Goal: Transaction & Acquisition: Purchase product/service

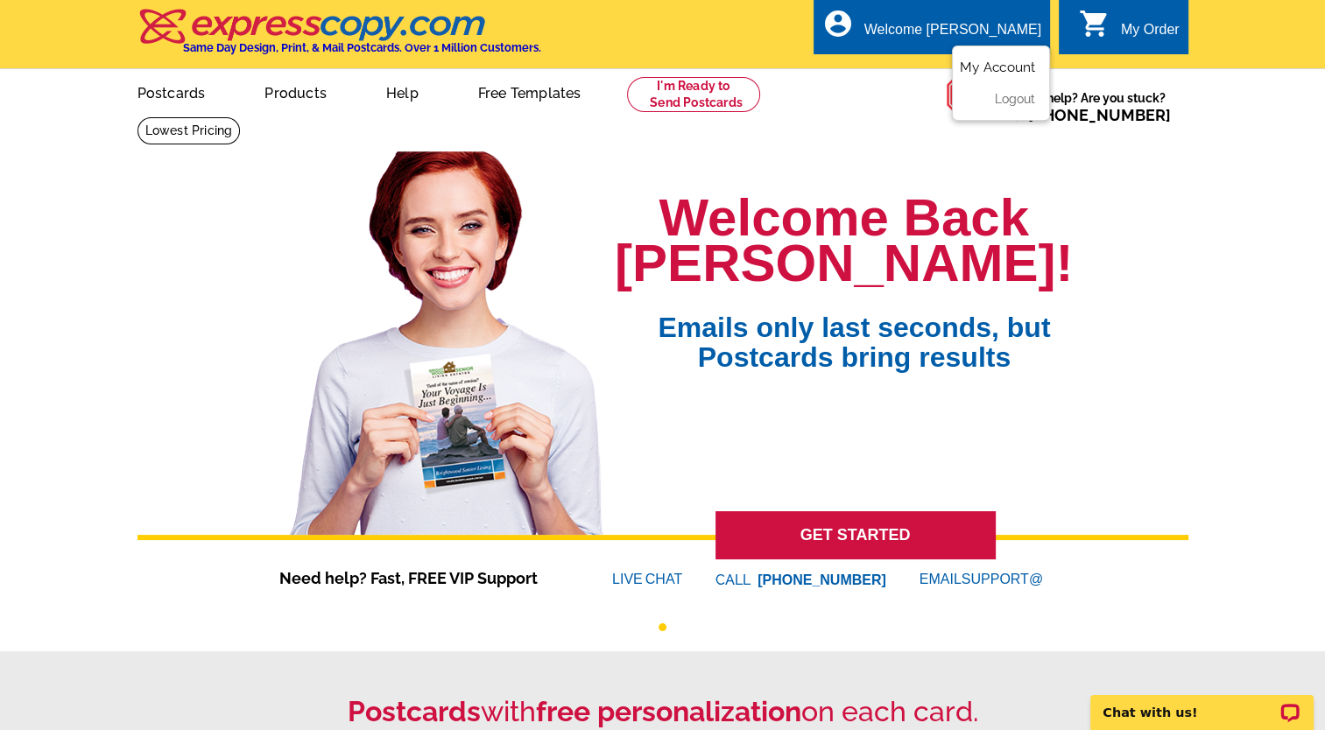
click at [1012, 71] on link "My Account" at bounding box center [997, 68] width 75 height 16
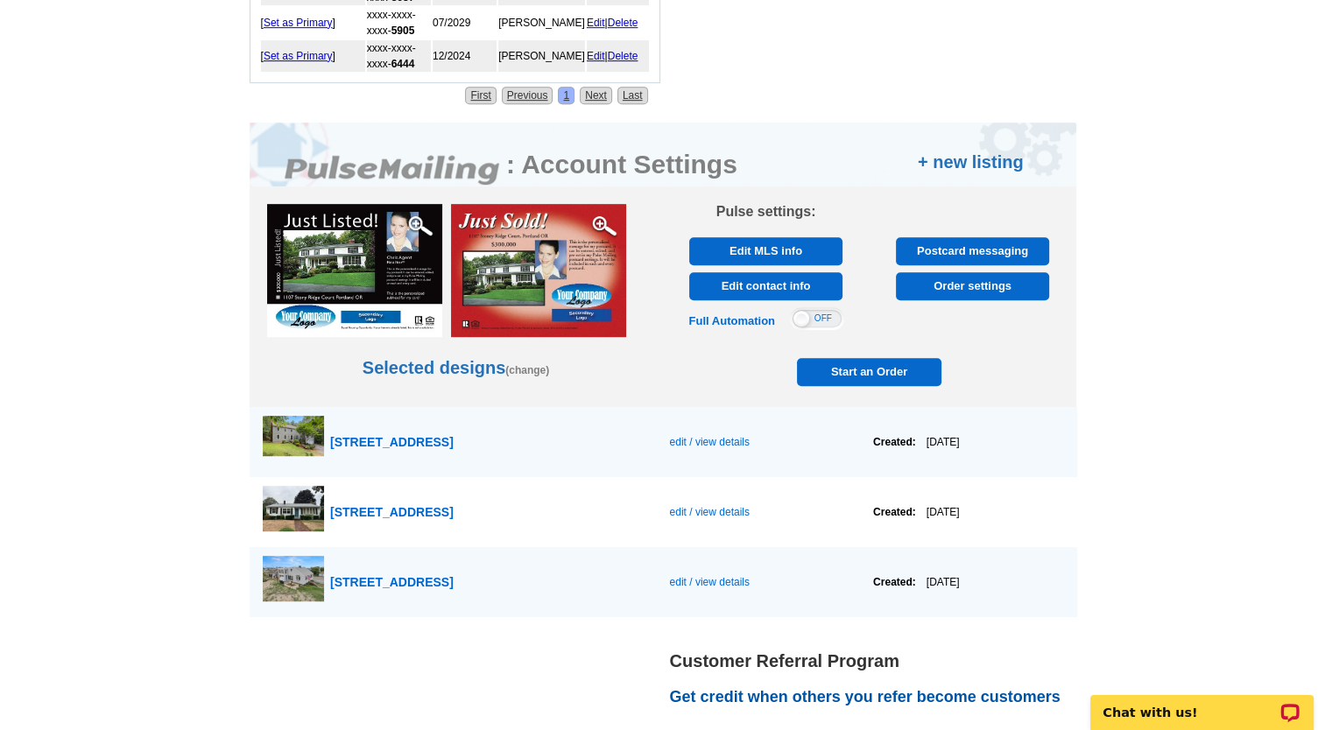
scroll to position [946, 0]
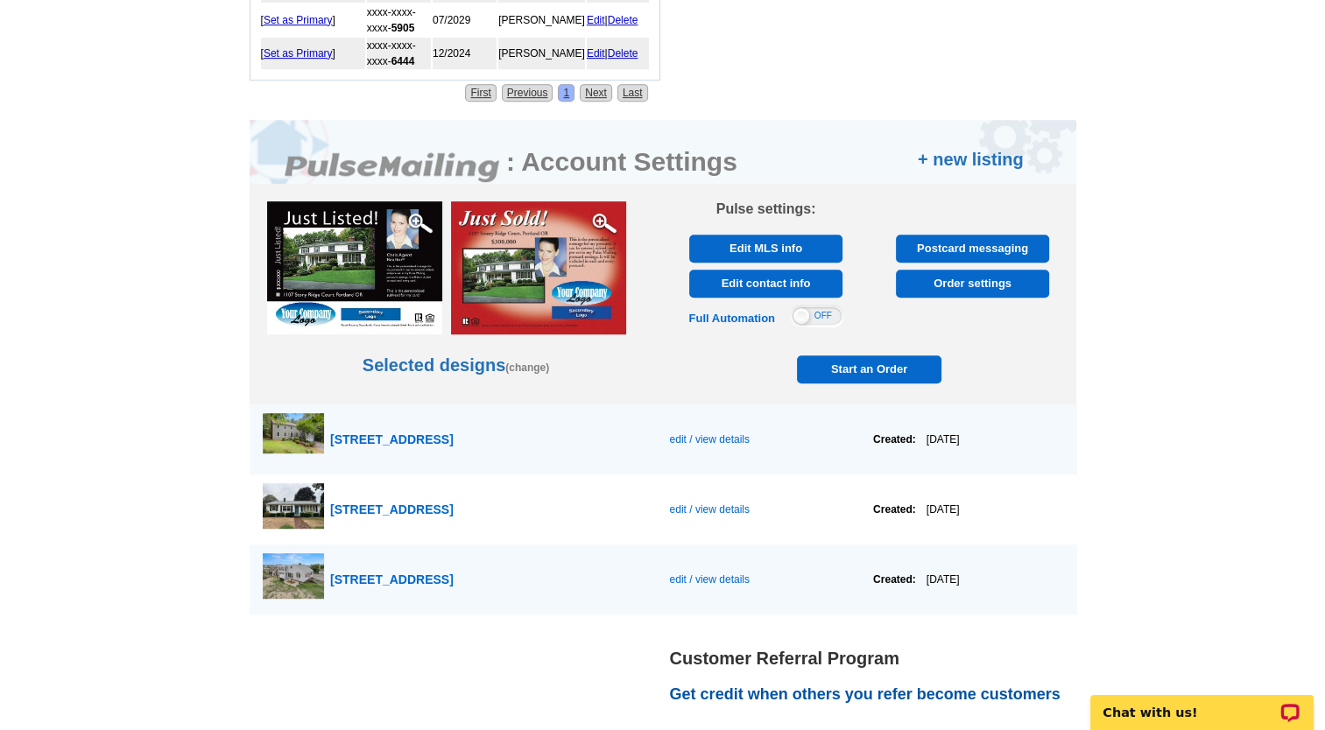
click at [864, 356] on span "Start an Order" at bounding box center [869, 369] width 137 height 28
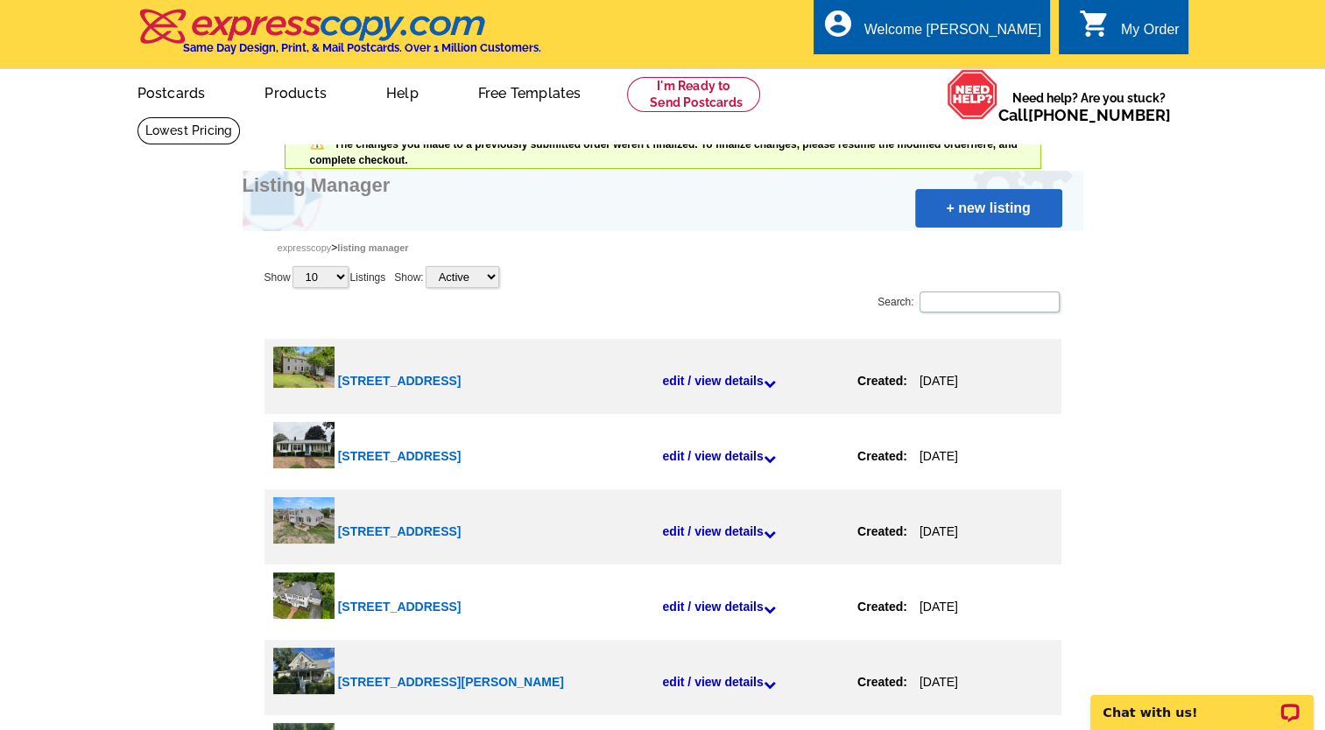
click at [988, 208] on link "+ new listing" at bounding box center [988, 208] width 147 height 39
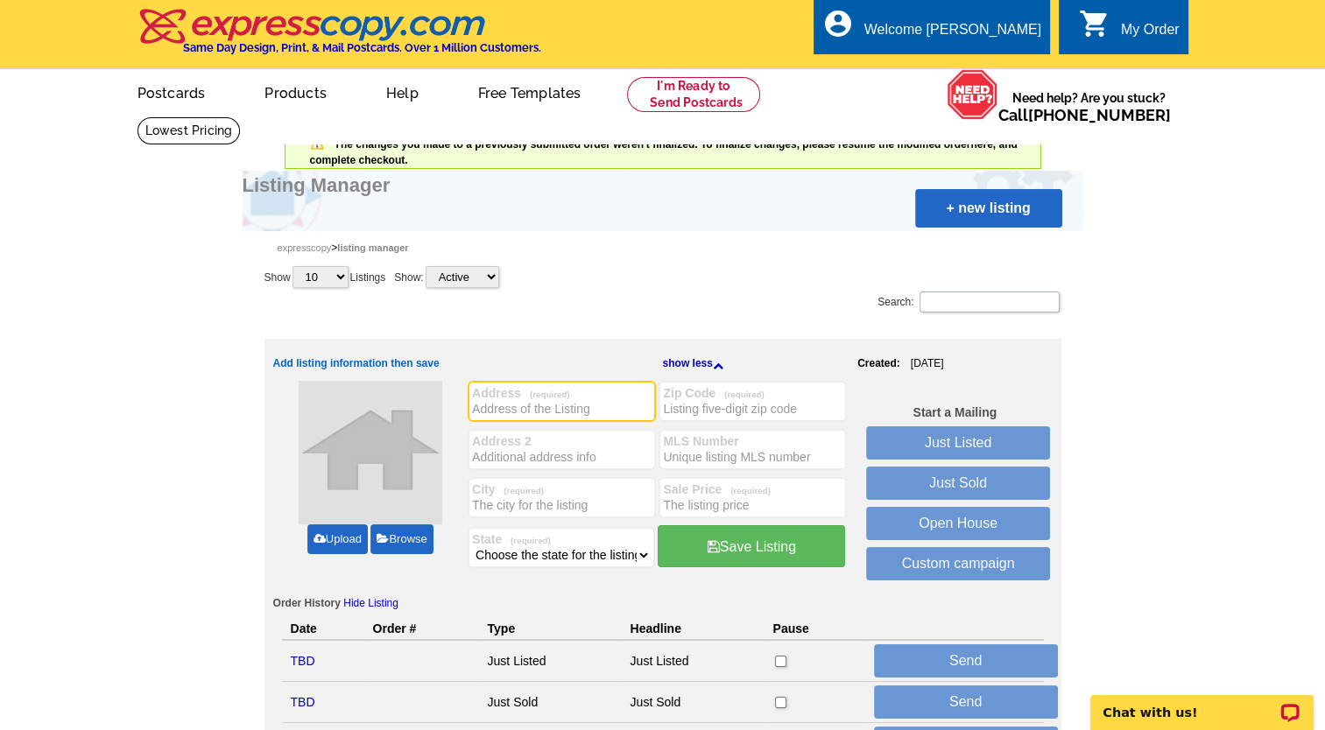
click at [525, 403] on input "Address (required)" at bounding box center [561, 409] width 179 height 18
type input "4 Ruby Circle"
click at [510, 495] on label "City (required)" at bounding box center [561, 489] width 179 height 14
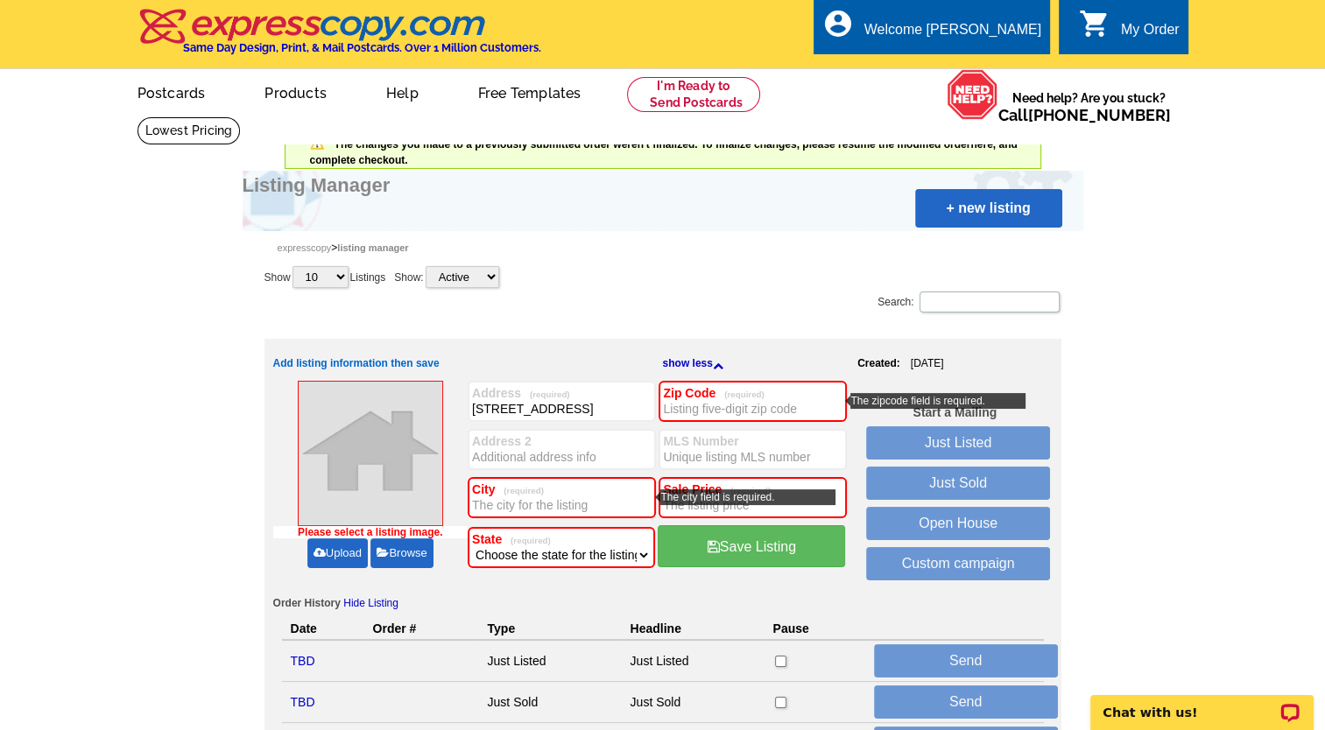
click at [531, 504] on input "City (required)" at bounding box center [561, 505] width 179 height 18
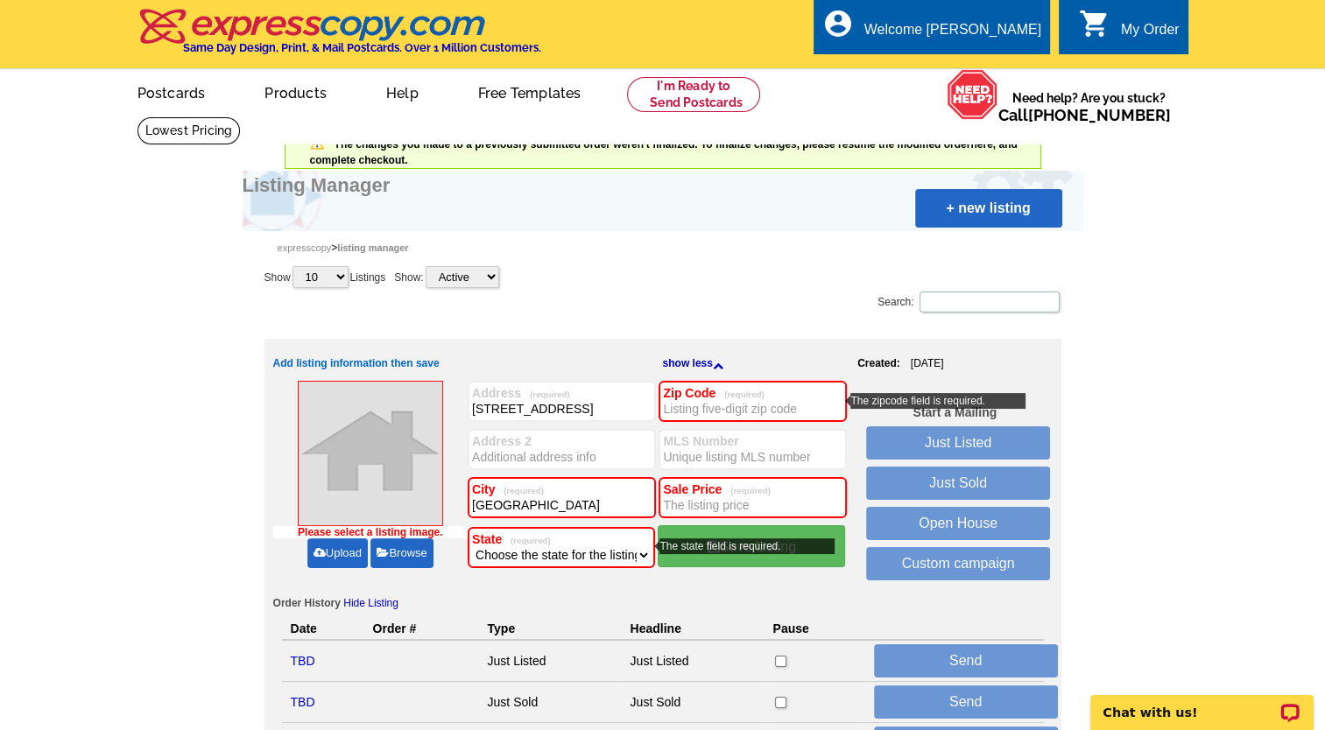
type input "Topsfield"
click at [643, 555] on select "Choose the state for the listing Alabama Alaska Arizona Arkansas California Col…" at bounding box center [561, 555] width 179 height 18
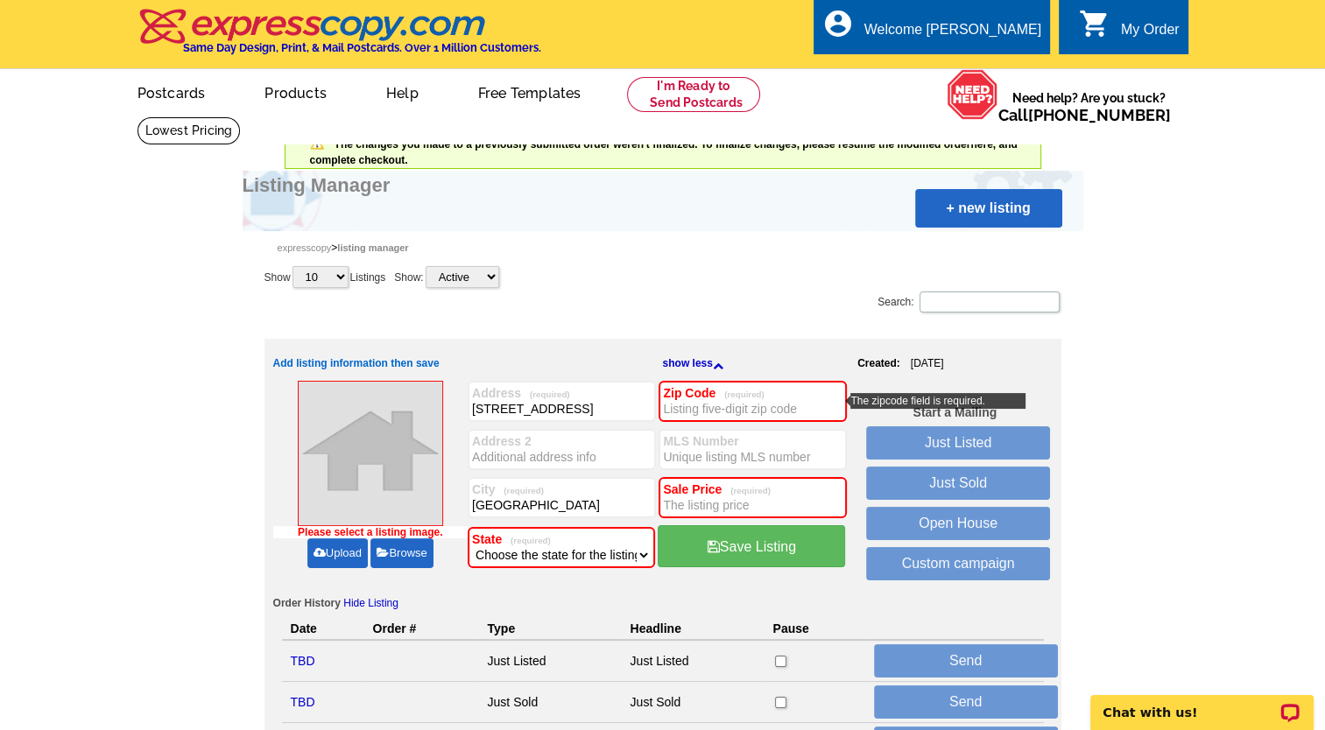
select select "22"
click at [472, 546] on select "Choose the state for the listing Alabama Alaska Arizona Arkansas California Col…" at bounding box center [561, 555] width 179 height 18
click at [679, 410] on input "Zip Code (required)" at bounding box center [752, 409] width 179 height 18
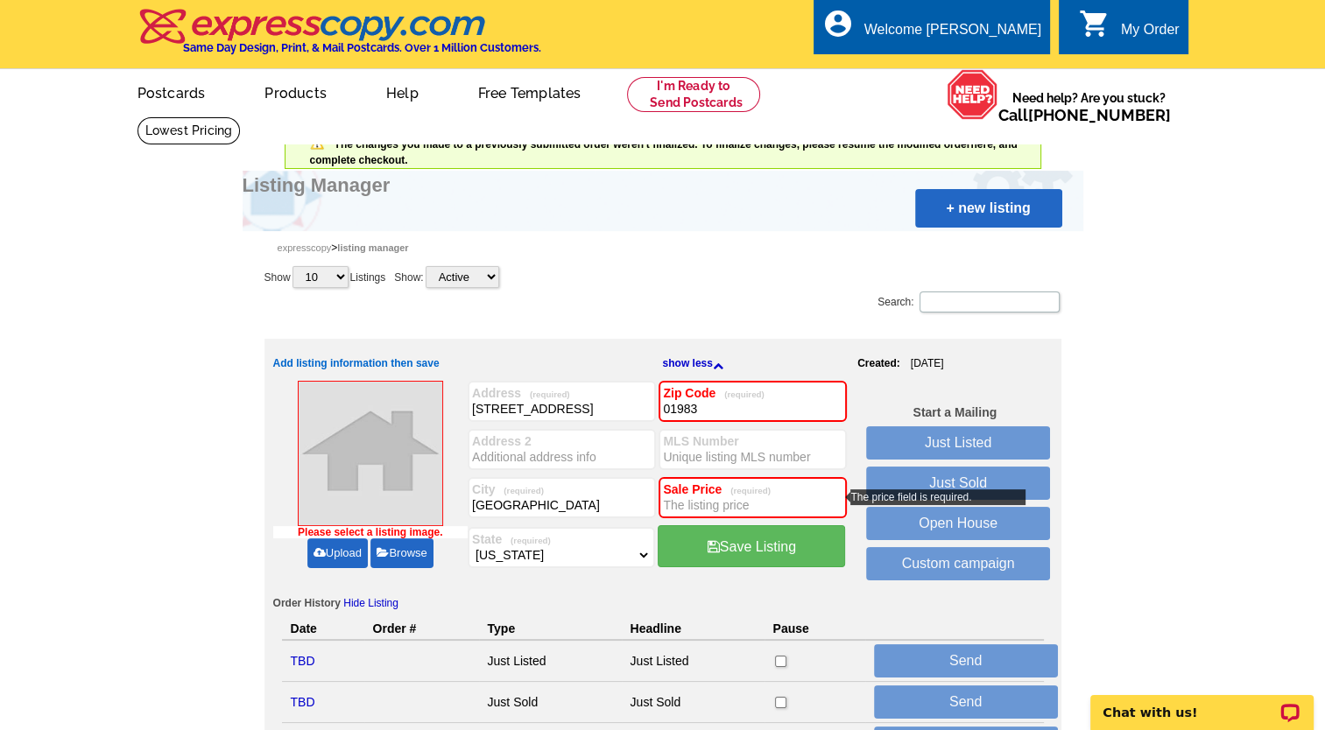
type input "01983"
click at [673, 508] on input "Sale Price (required)" at bounding box center [752, 505] width 179 height 18
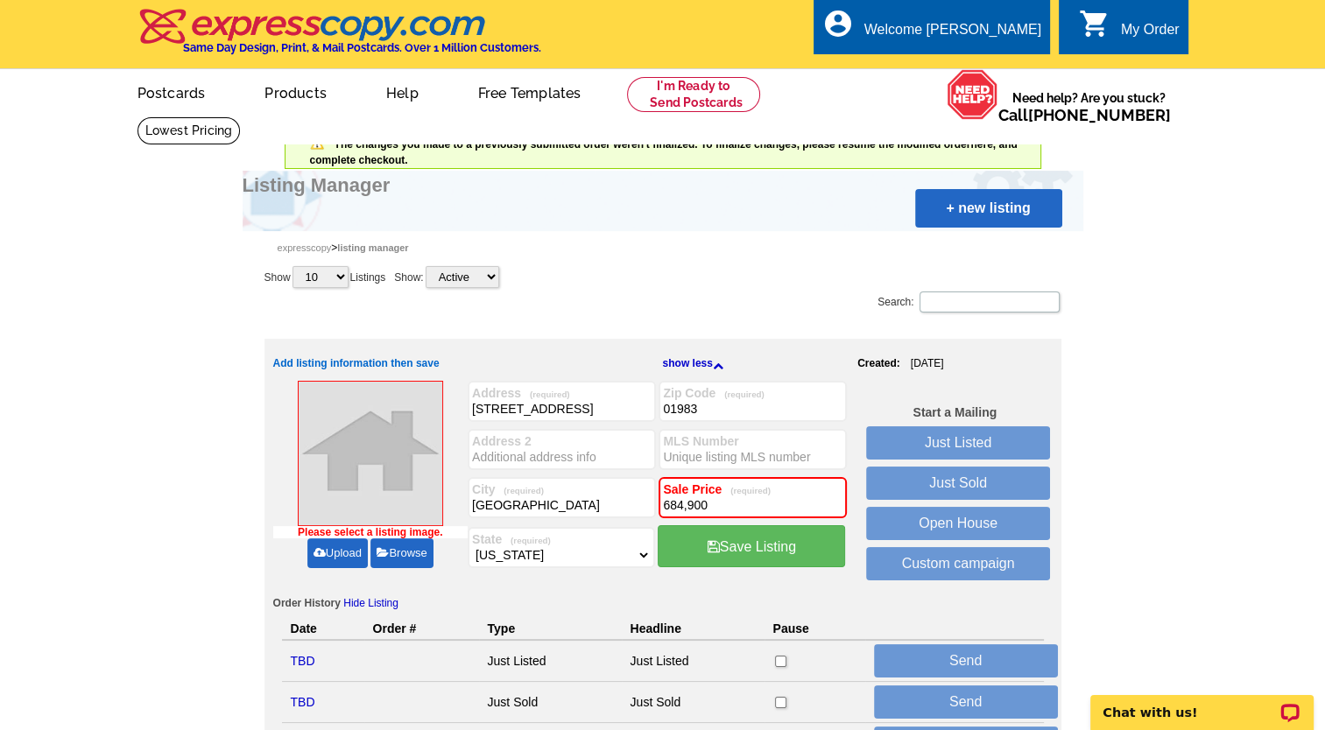
type input "684,900"
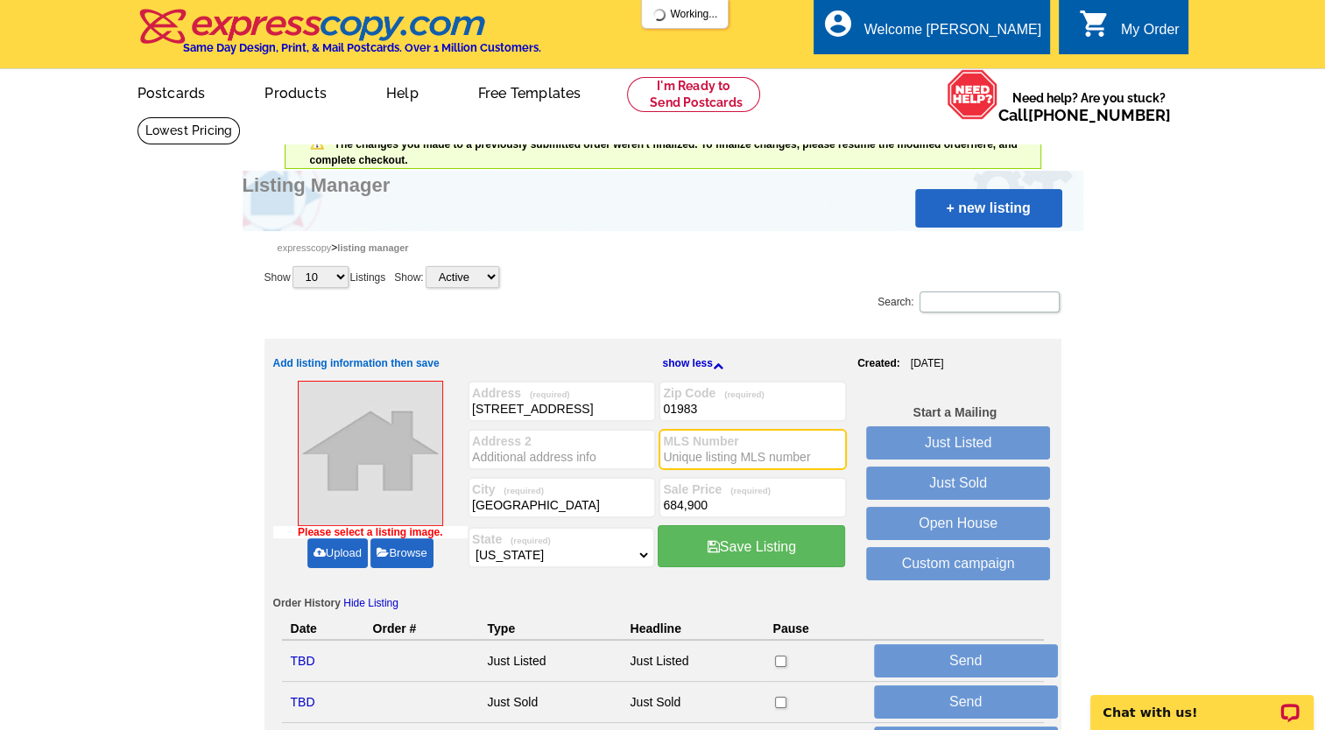
click at [682, 454] on input "MLS Number" at bounding box center [752, 457] width 179 height 18
paste input "73425292"
type input "73425292"
click at [333, 552] on link "Upload" at bounding box center [337, 553] width 60 height 30
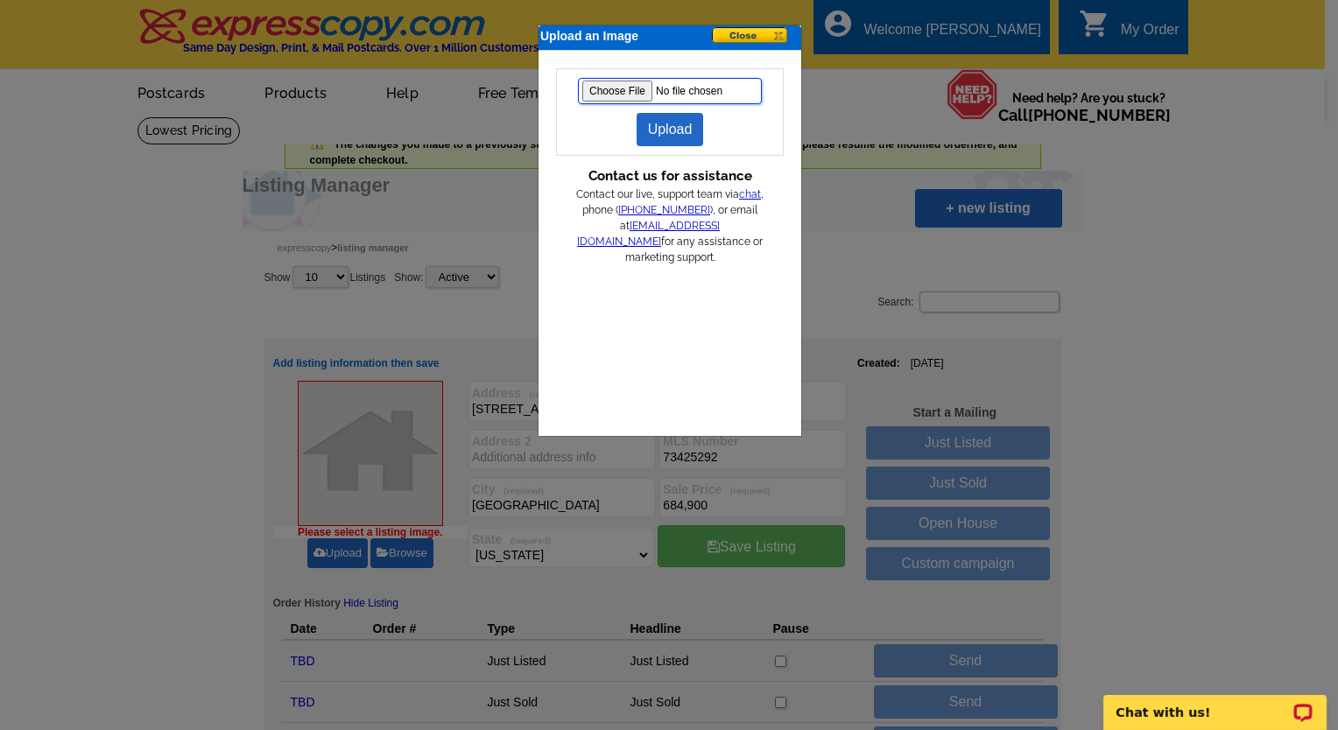
click at [600, 92] on input "file" at bounding box center [670, 91] width 184 height 26
type input "C:\fakepath\rubyaerial.jpg"
click at [661, 126] on link "Upload" at bounding box center [670, 129] width 67 height 33
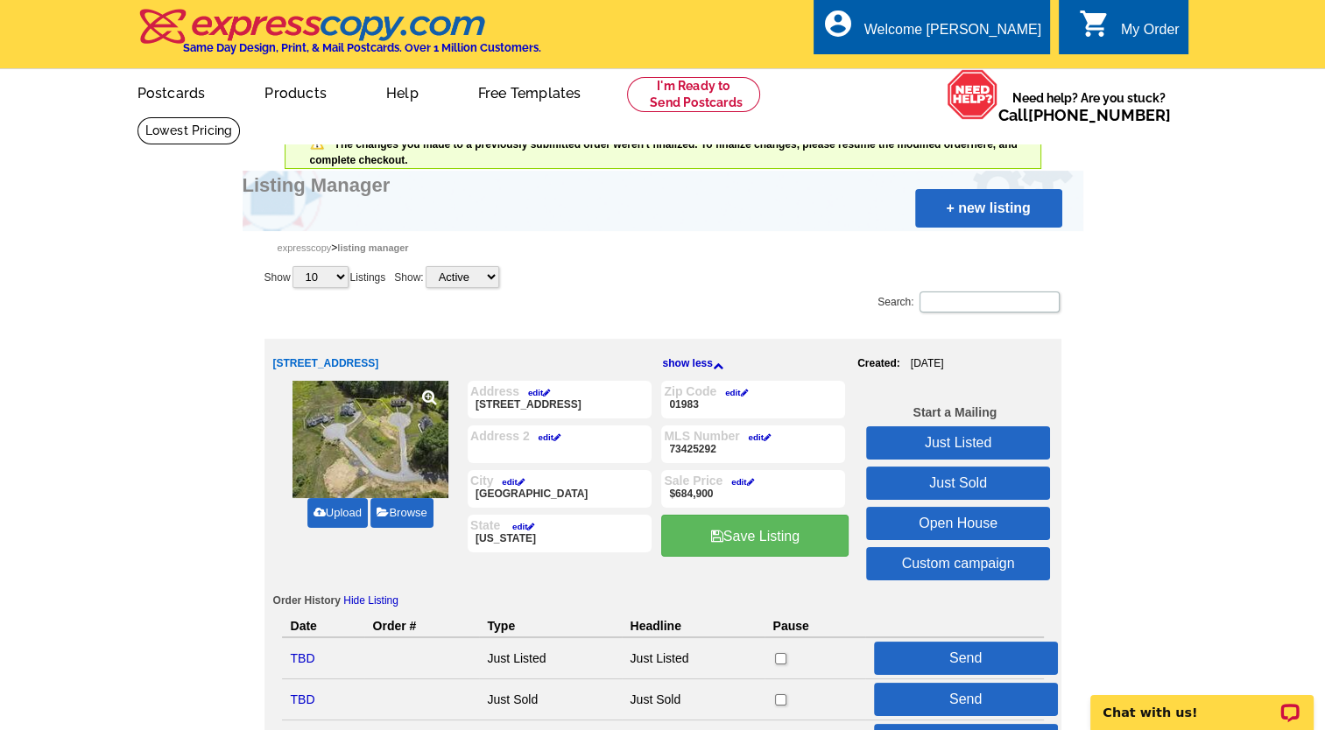
click at [561, 408] on p "4 Ruby Circle" at bounding box center [559, 407] width 179 height 18
click at [551, 403] on p "4 Ruby Circle" at bounding box center [559, 407] width 179 height 18
click at [536, 390] on link "edit" at bounding box center [534, 393] width 31 height 10
click at [0, 0] on input "4 Ruby Circle" at bounding box center [0, 0] width 0 height 0
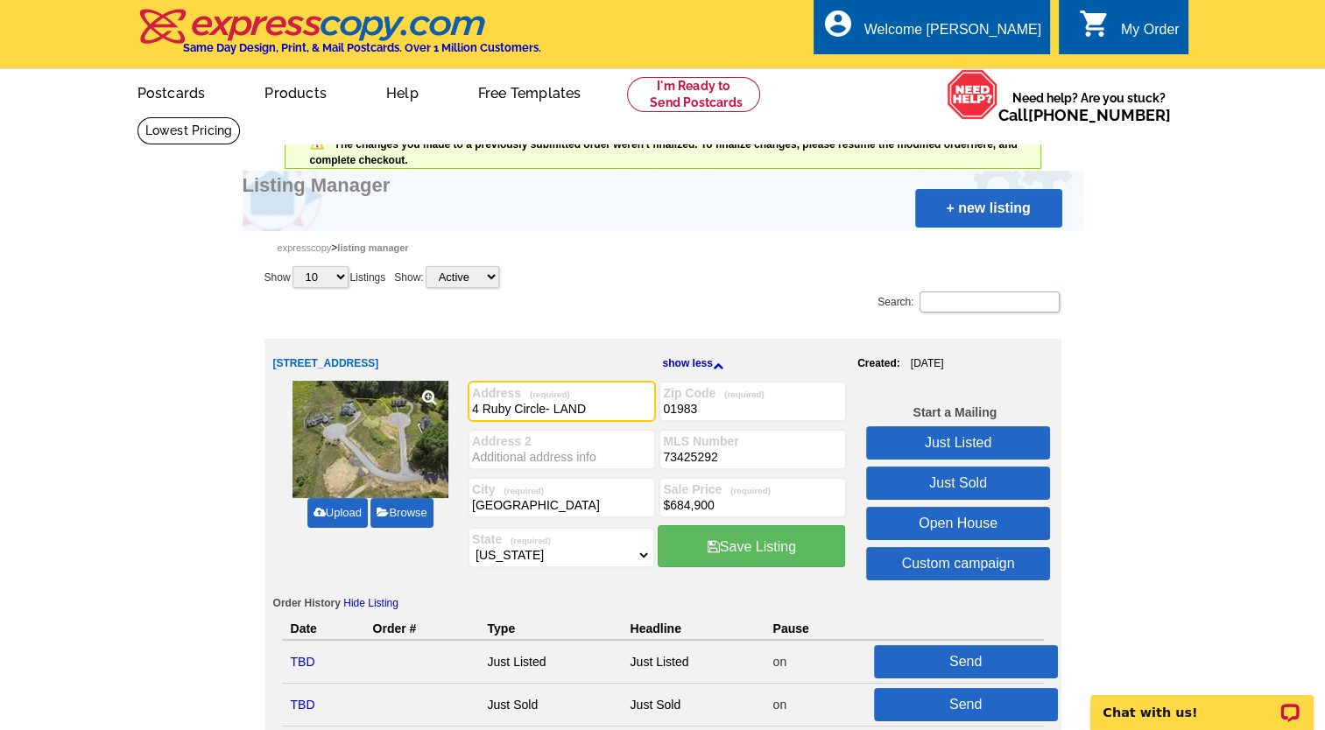
type input "4 Ruby Circle- LAND"
click at [954, 434] on link "Just Listed" at bounding box center [958, 442] width 184 height 33
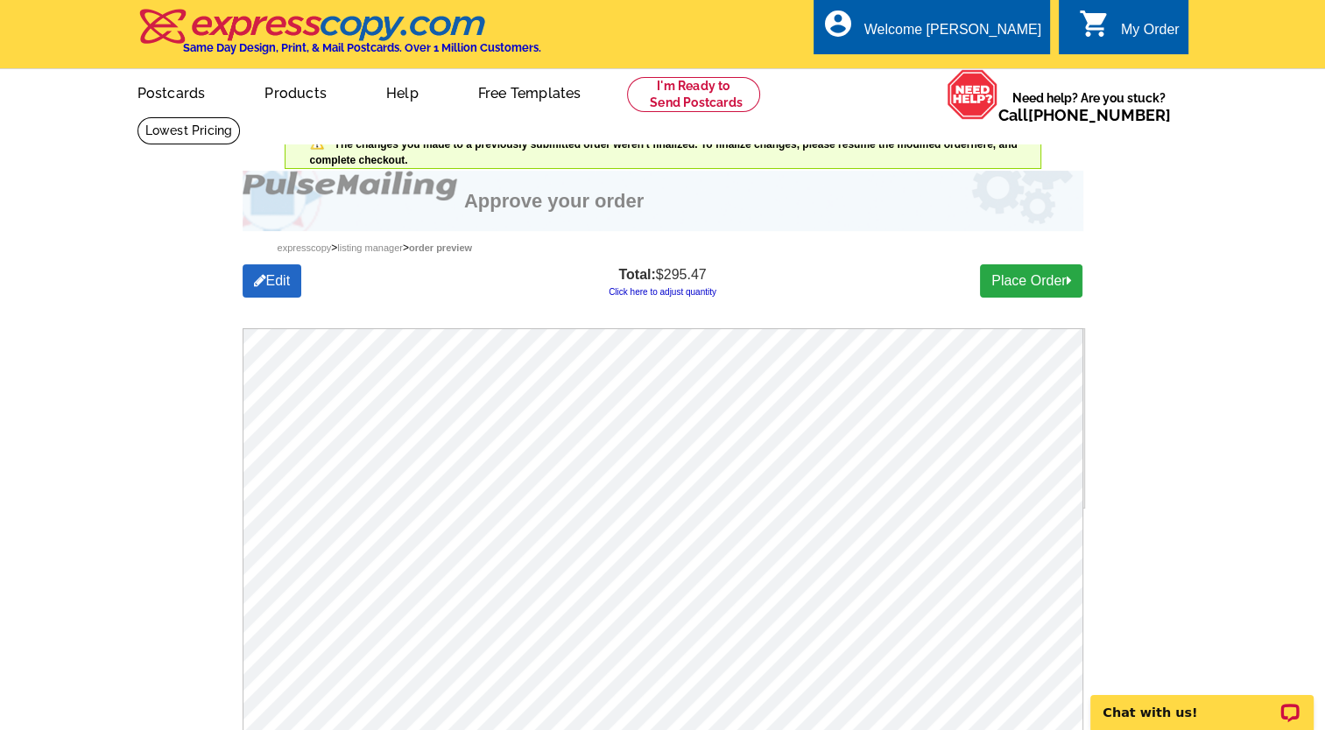
click at [683, 295] on link "Click here to adjust quantity" at bounding box center [663, 292] width 108 height 10
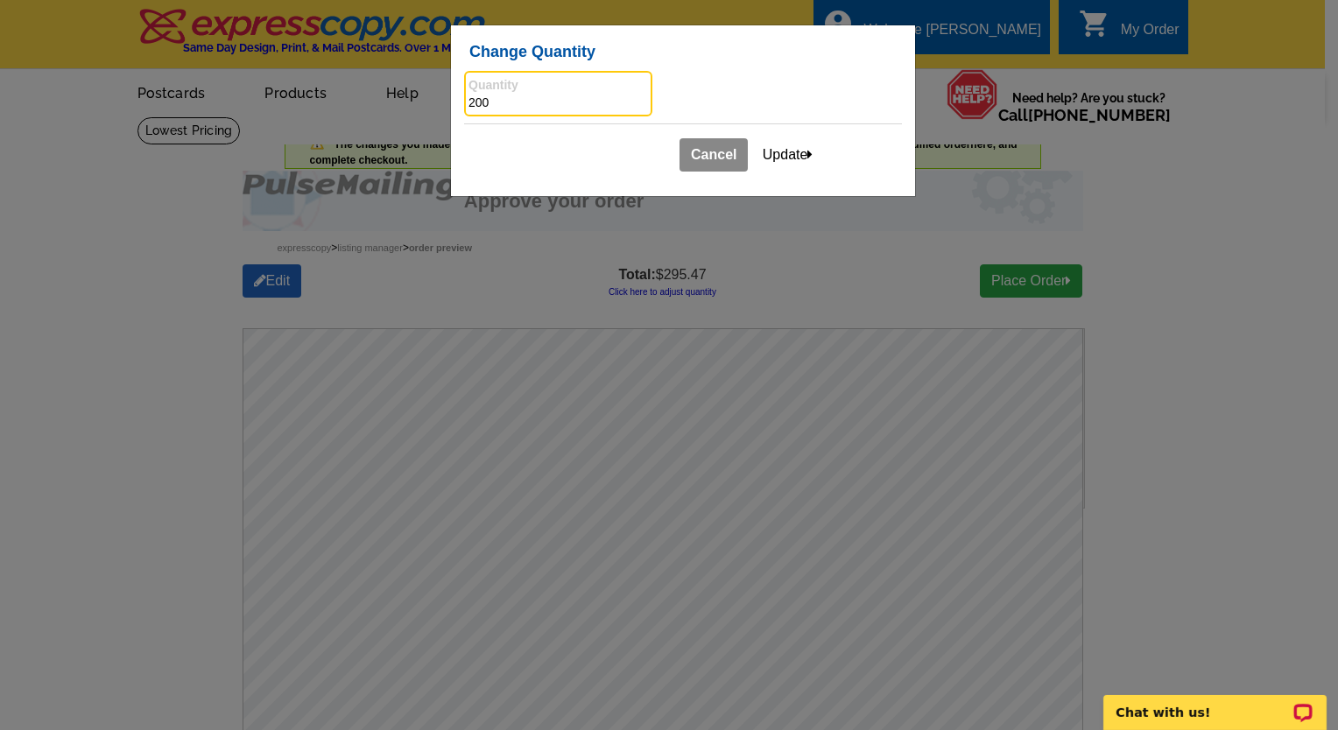
click at [473, 100] on input "200" at bounding box center [557, 104] width 179 height 18
type input "100"
click at [786, 159] on button "Update" at bounding box center [788, 154] width 74 height 33
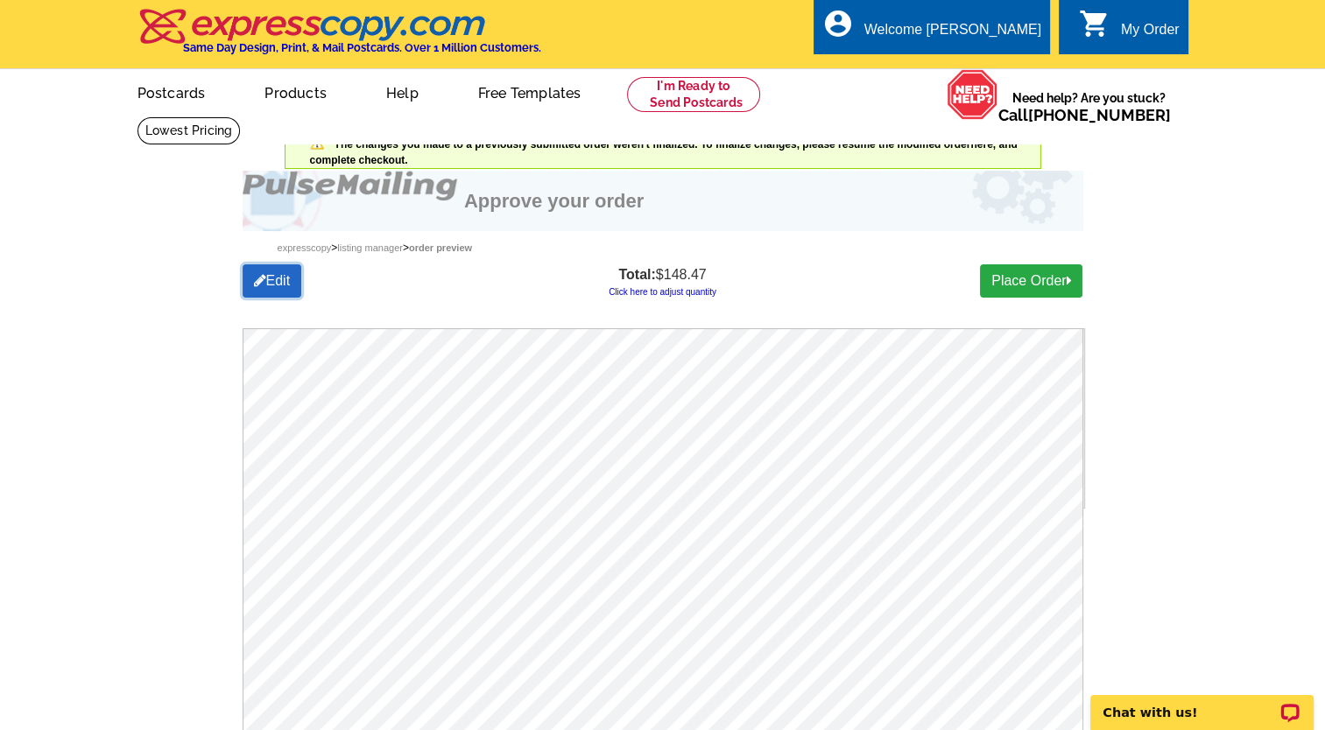
click at [275, 279] on link "Edit" at bounding box center [273, 280] width 60 height 33
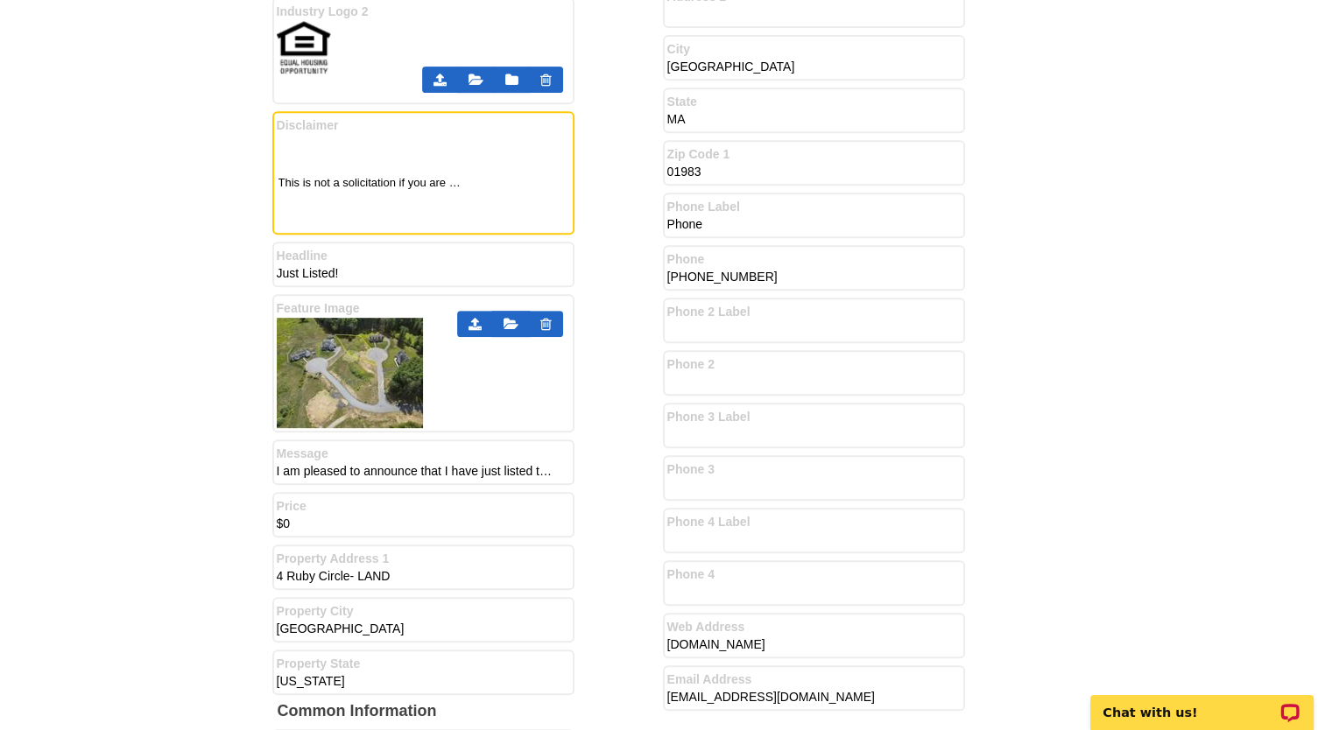
scroll to position [766, 0]
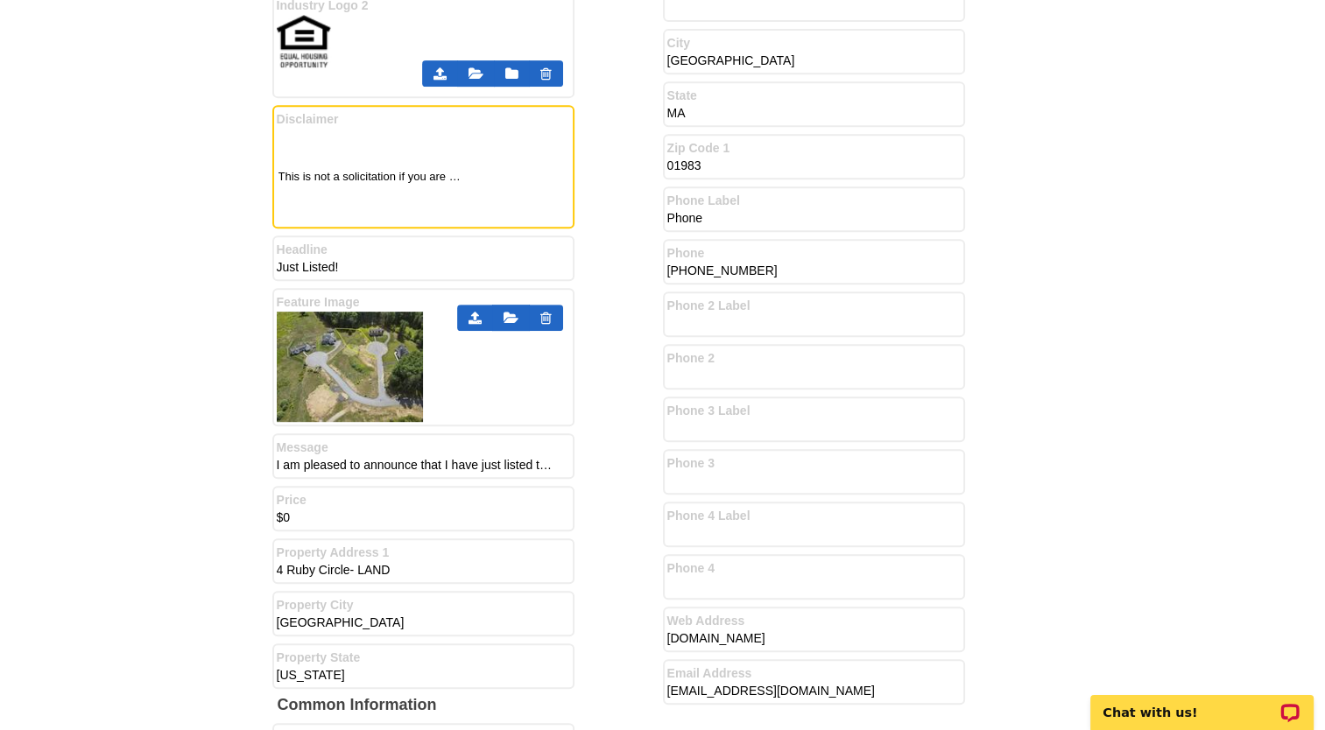
click at [291, 510] on input "$0" at bounding box center [417, 519] width 280 height 18
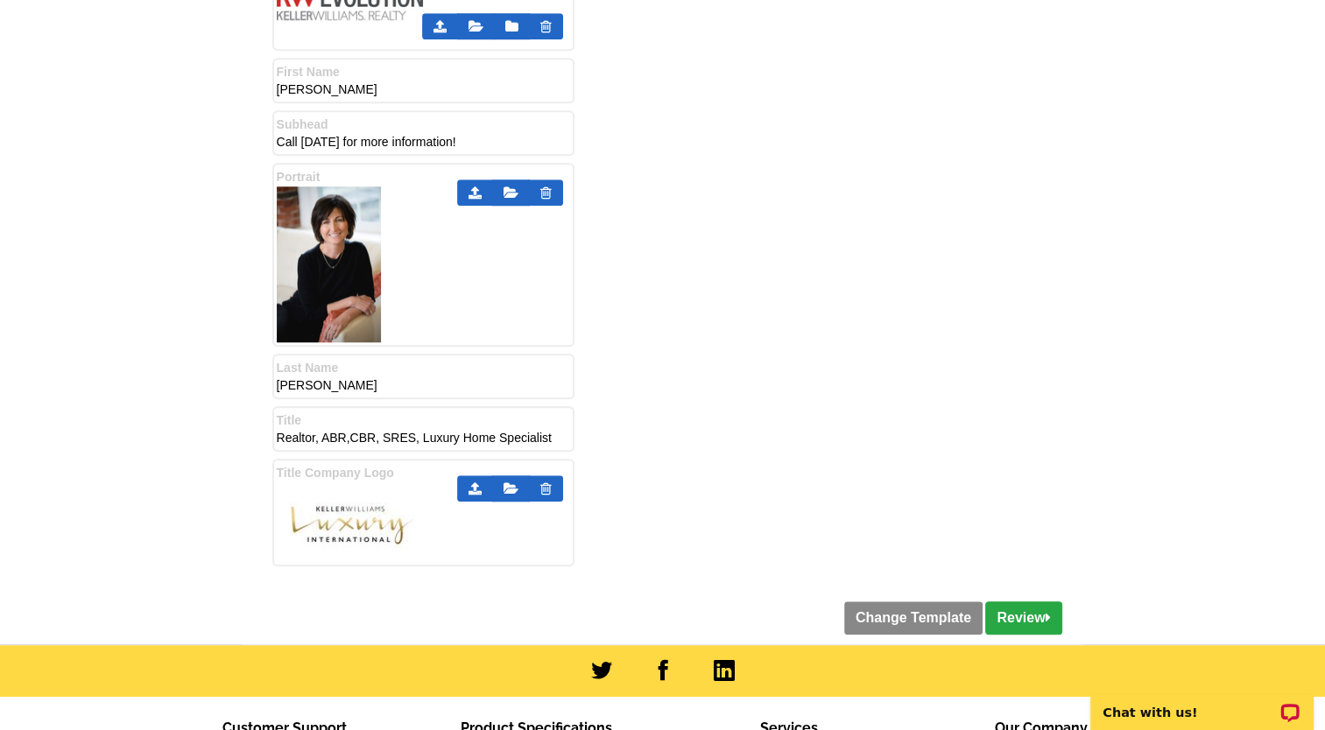
scroll to position [1544, 0]
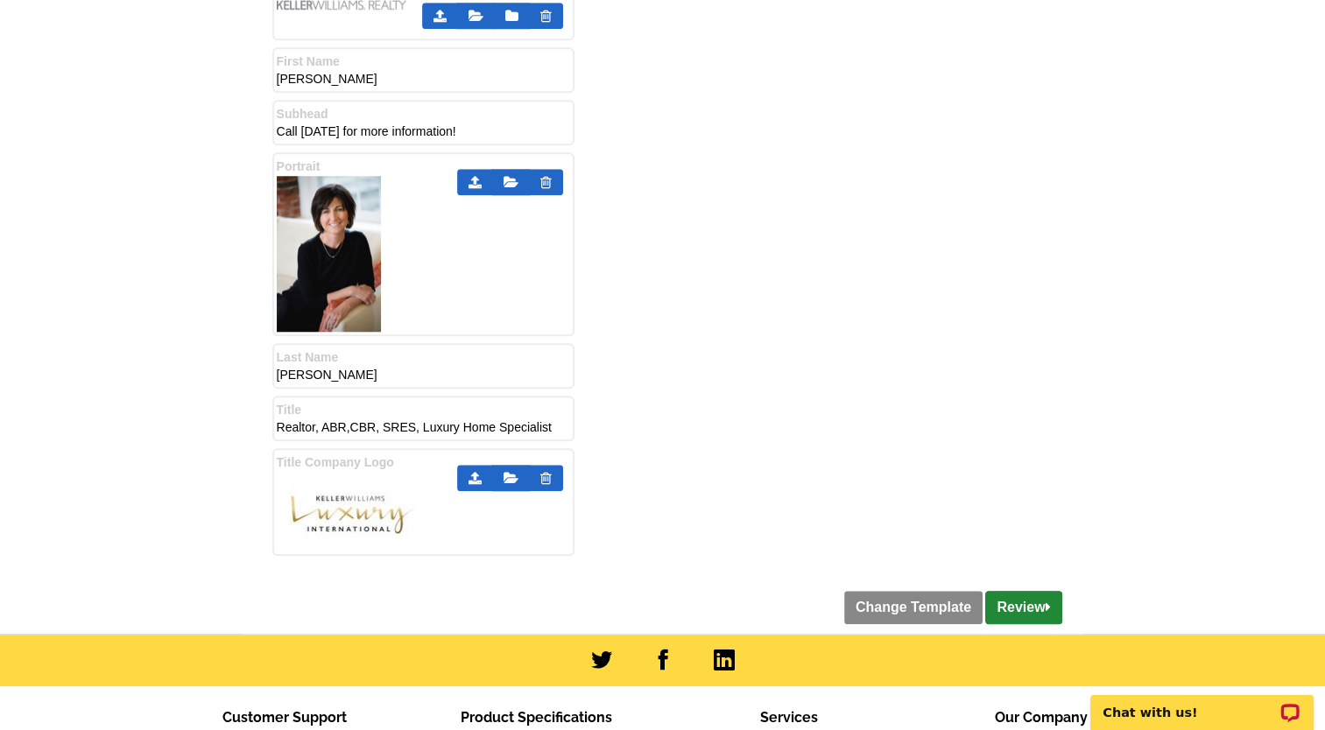
type input "$684,900"
click at [1026, 591] on link "Review" at bounding box center [1023, 607] width 76 height 33
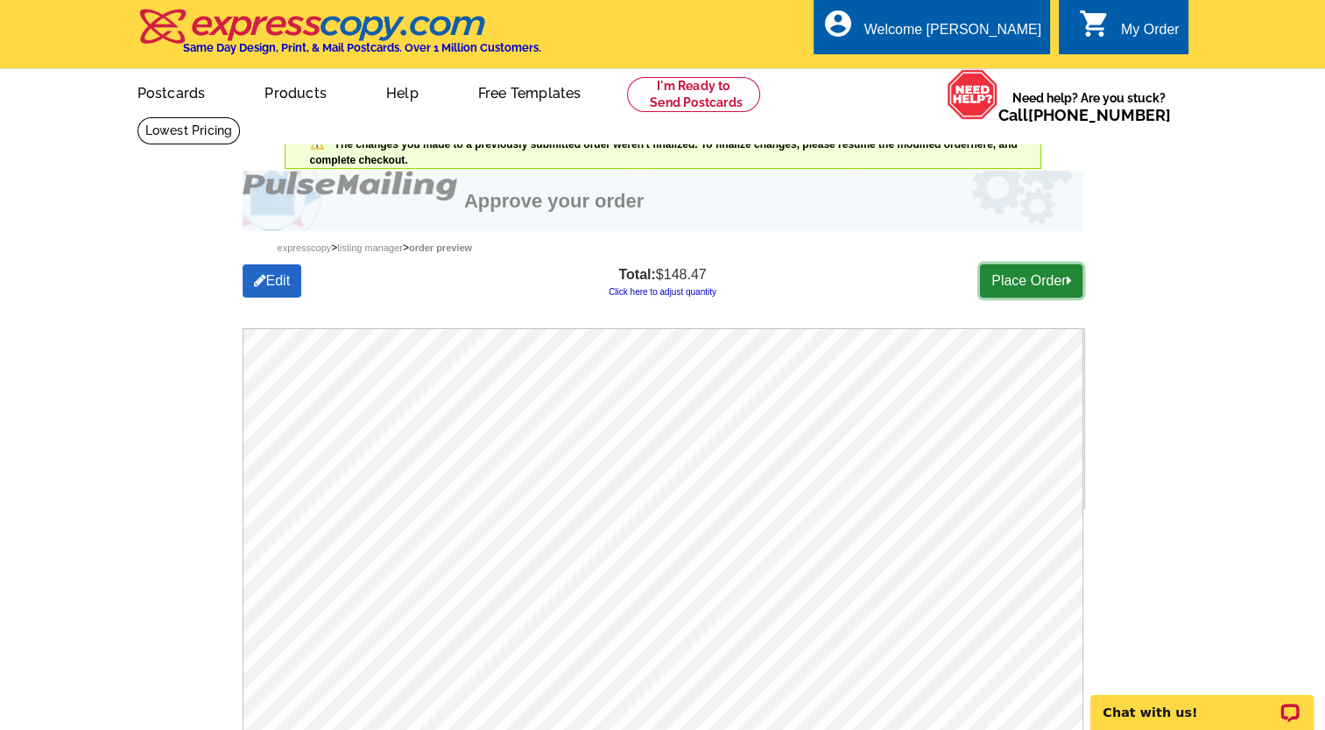
click at [1030, 276] on link "Place Order" at bounding box center [1031, 280] width 102 height 33
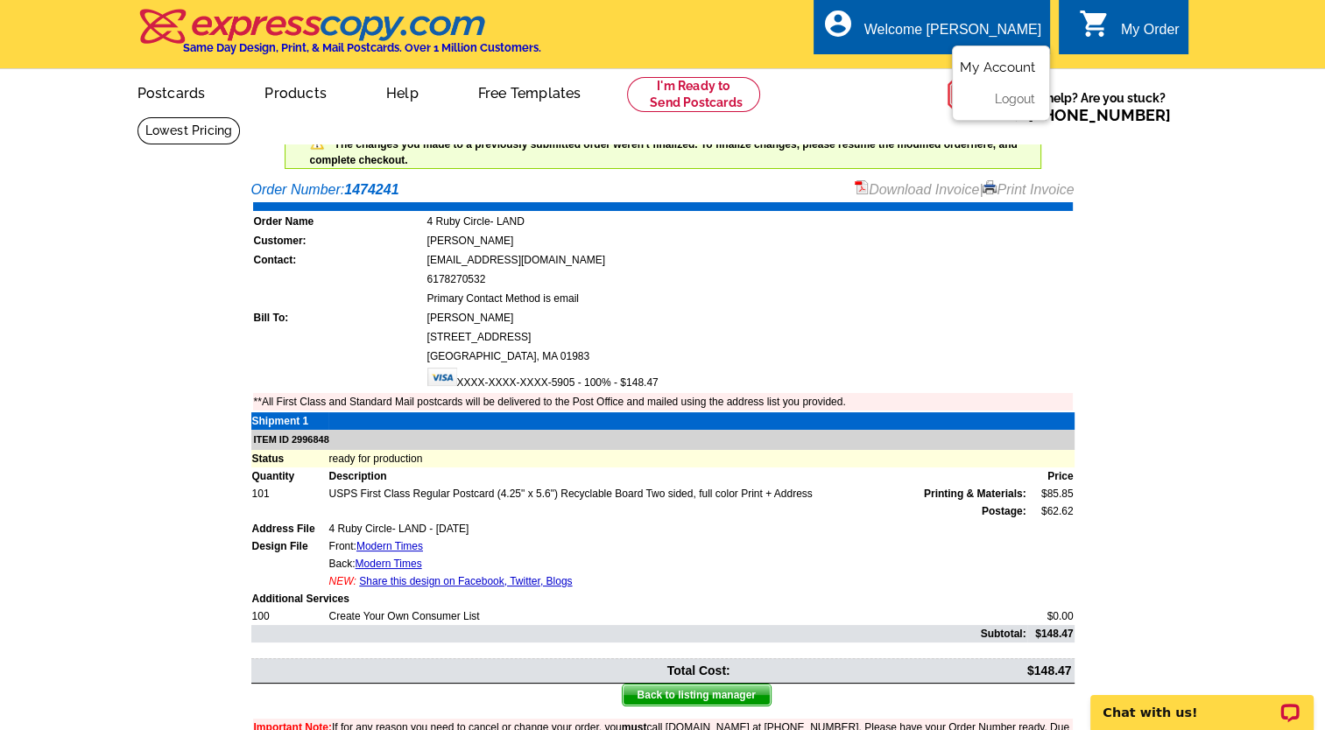
click at [982, 67] on link "My Account" at bounding box center [997, 68] width 75 height 16
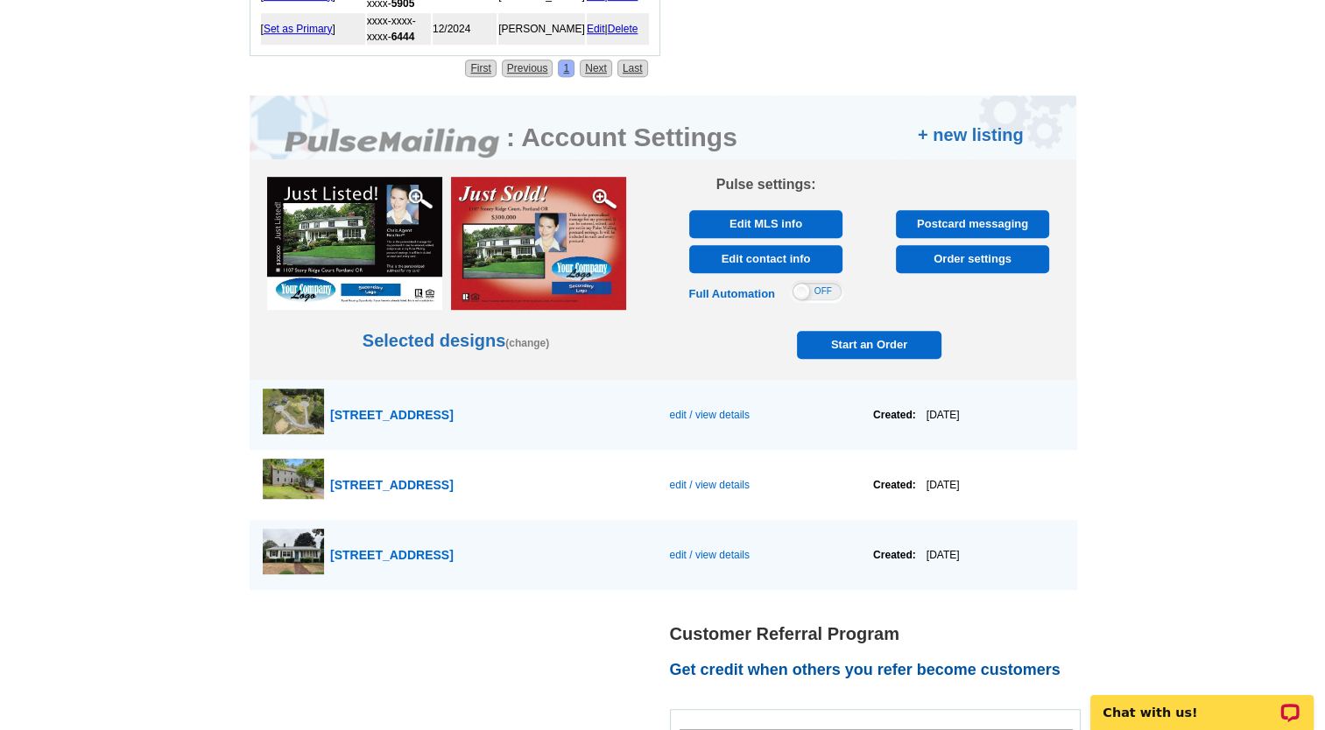
scroll to position [975, 0]
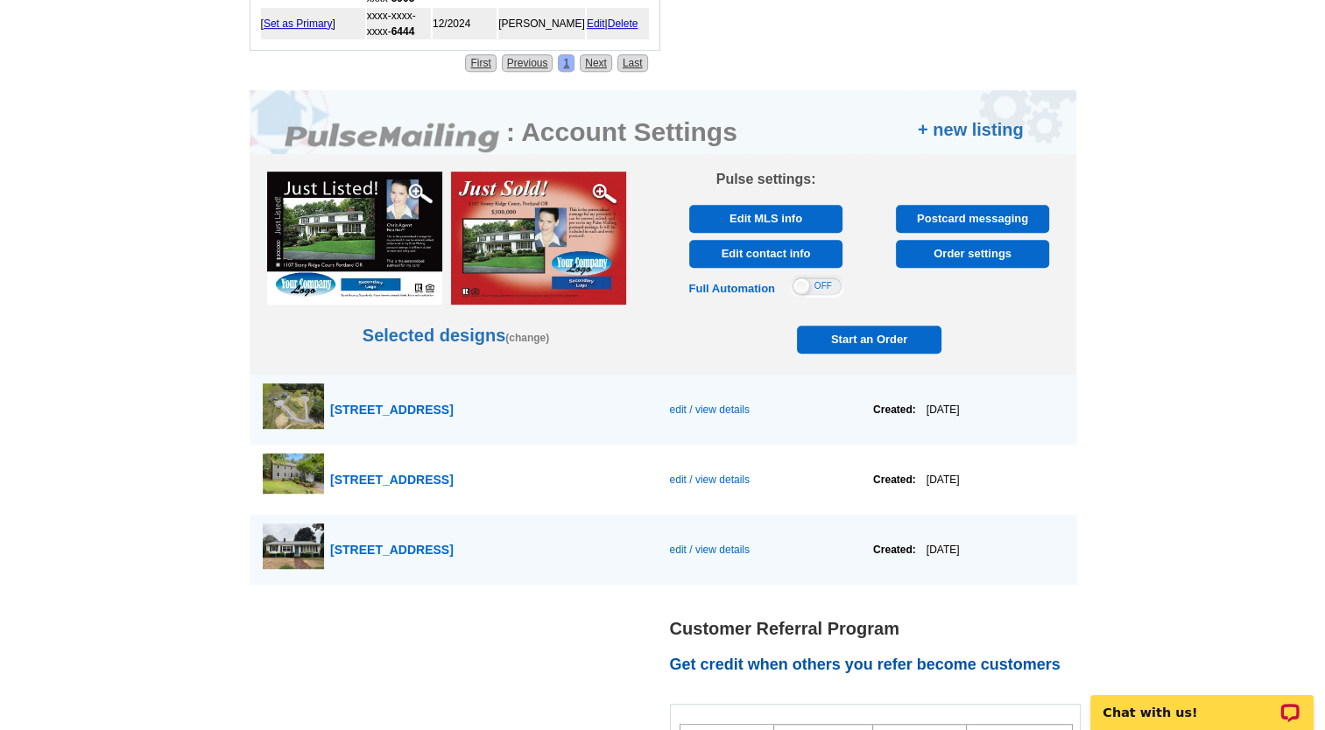
click at [855, 341] on span "Start an Order" at bounding box center [869, 340] width 137 height 28
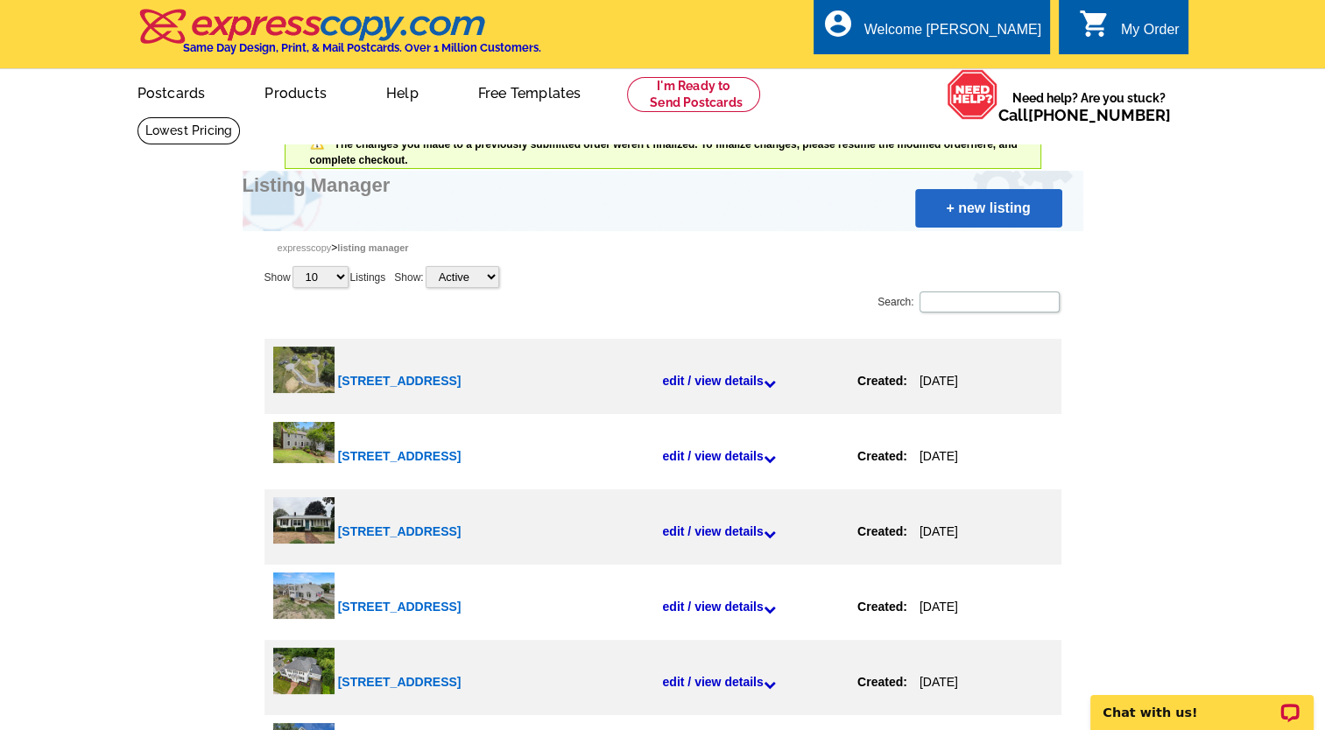
click at [978, 209] on link "+ new listing" at bounding box center [988, 208] width 147 height 39
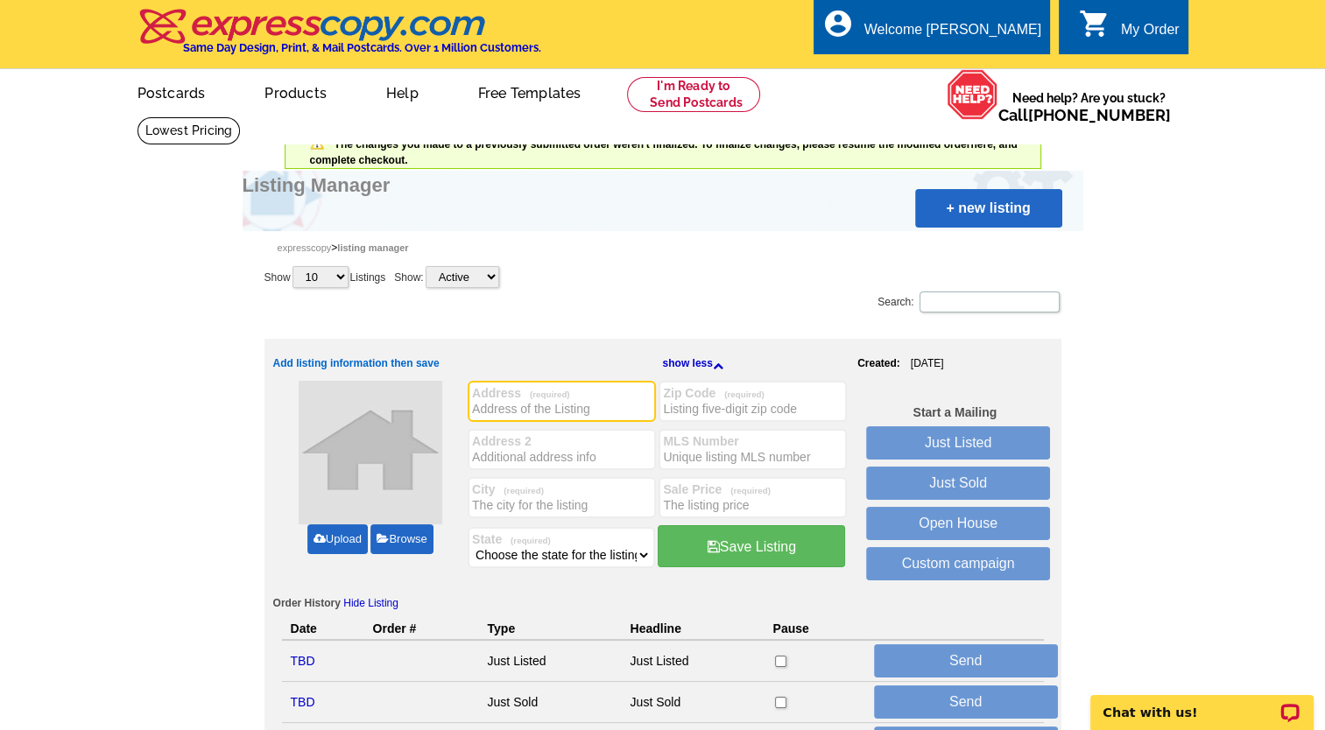
click at [503, 414] on input "Address (required)" at bounding box center [561, 409] width 179 height 18
type input "[STREET_ADDRESS][PERSON_NAME]"
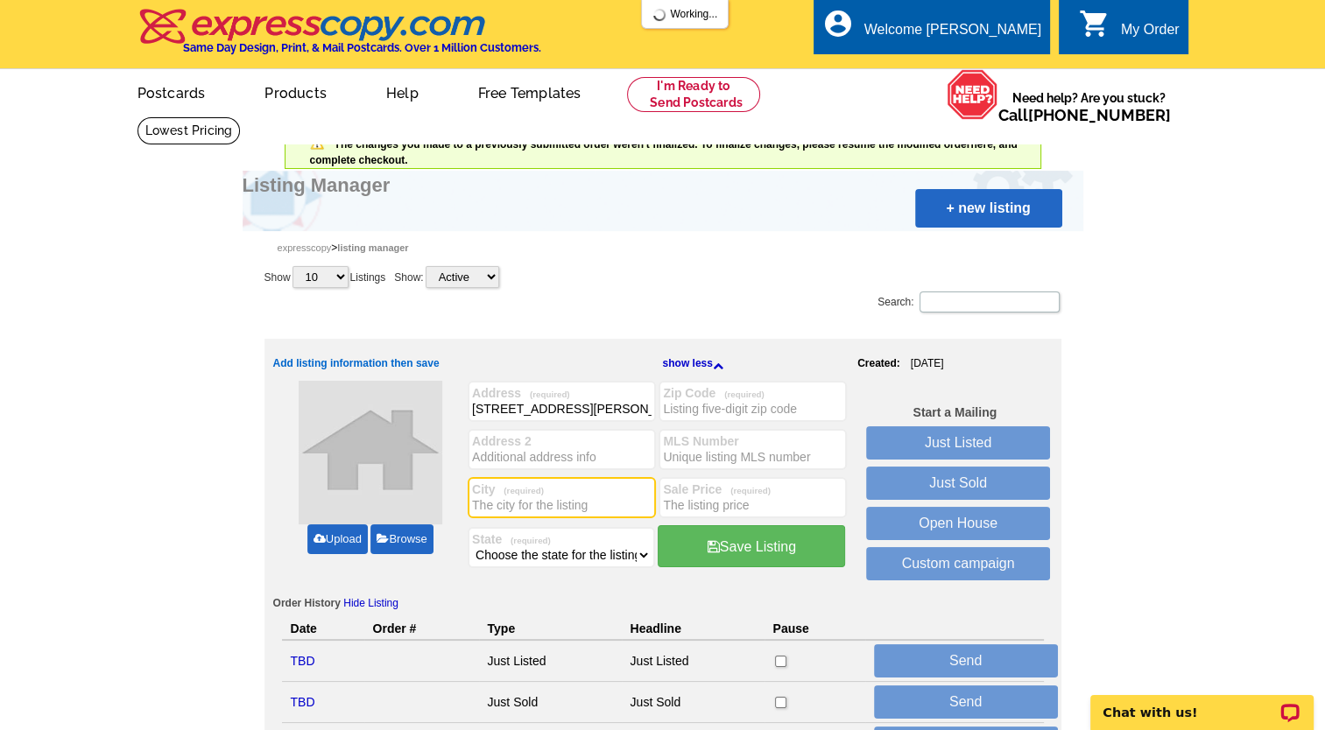
click at [490, 503] on input "City (required)" at bounding box center [561, 505] width 179 height 18
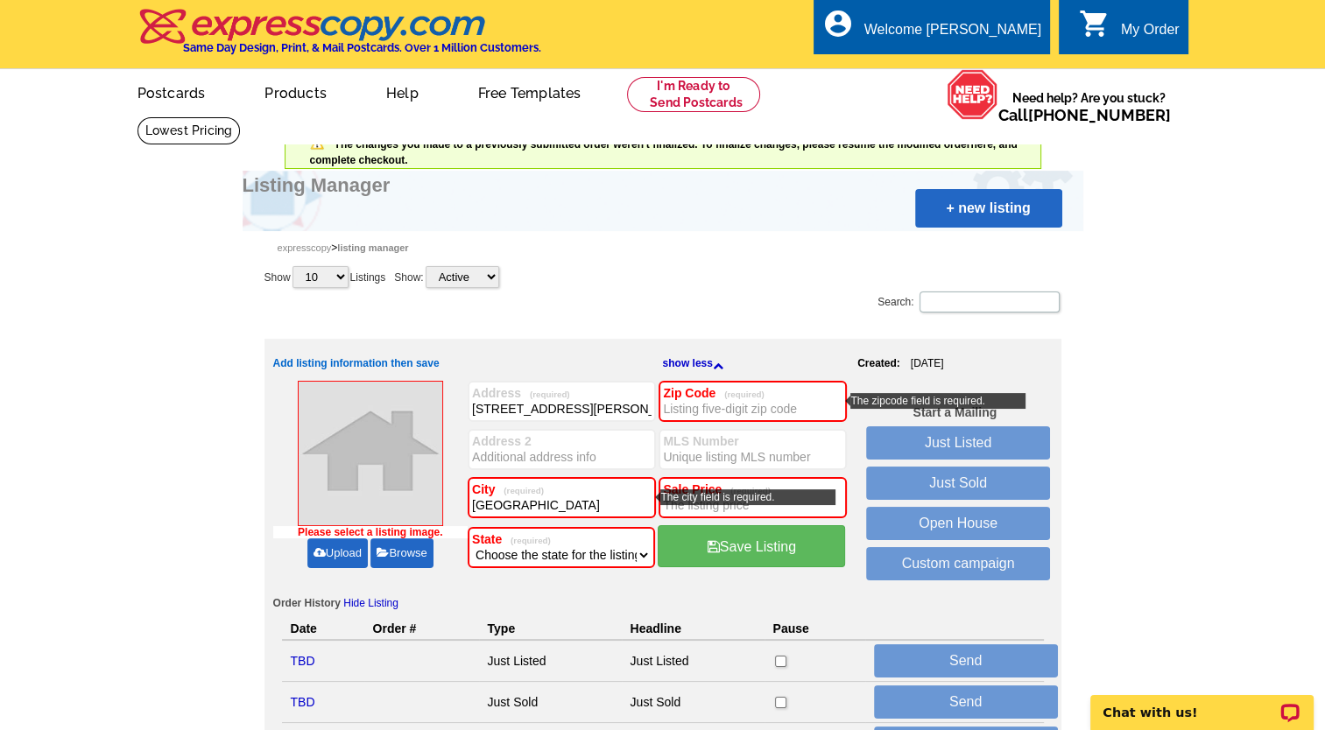
click at [503, 501] on input "[GEOGRAPHIC_DATA]" at bounding box center [561, 505] width 179 height 18
type input "[GEOGRAPHIC_DATA]"
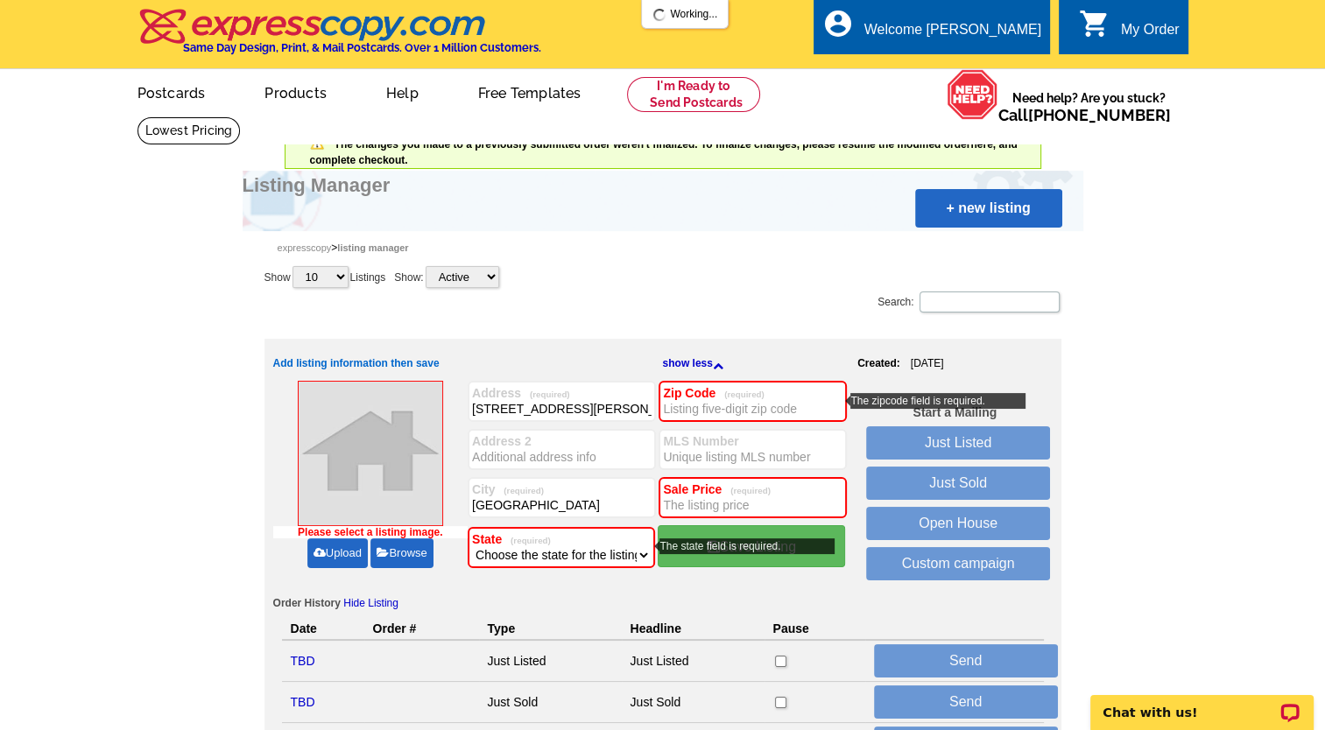
click at [646, 552] on select "Choose the state for the listing [US_STATE] [US_STATE] [US_STATE] [US_STATE] [U…" at bounding box center [561, 555] width 179 height 18
select select "22"
click at [472, 546] on select "Choose the state for the listing [US_STATE] [US_STATE] [US_STATE] [US_STATE] [U…" at bounding box center [561, 555] width 179 height 18
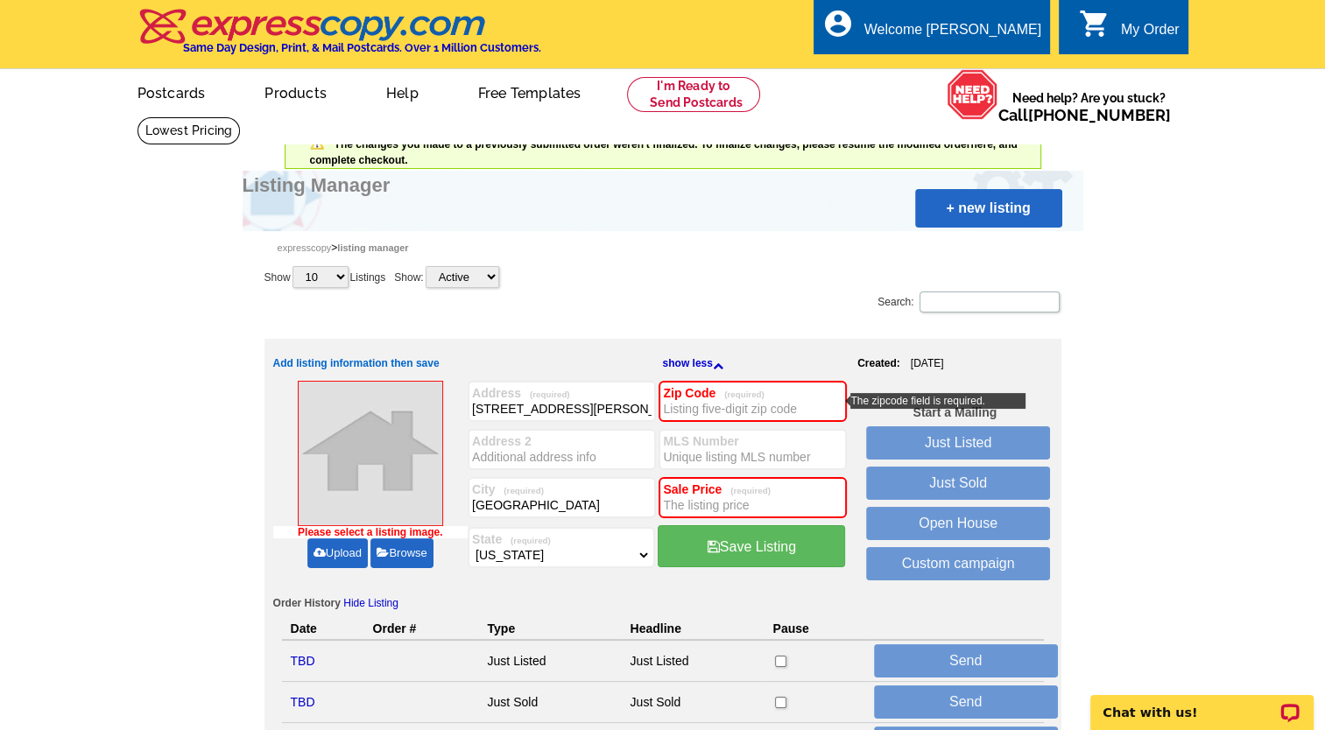
click at [677, 412] on input "Zip Code (required)" at bounding box center [752, 409] width 179 height 18
type input "01983"
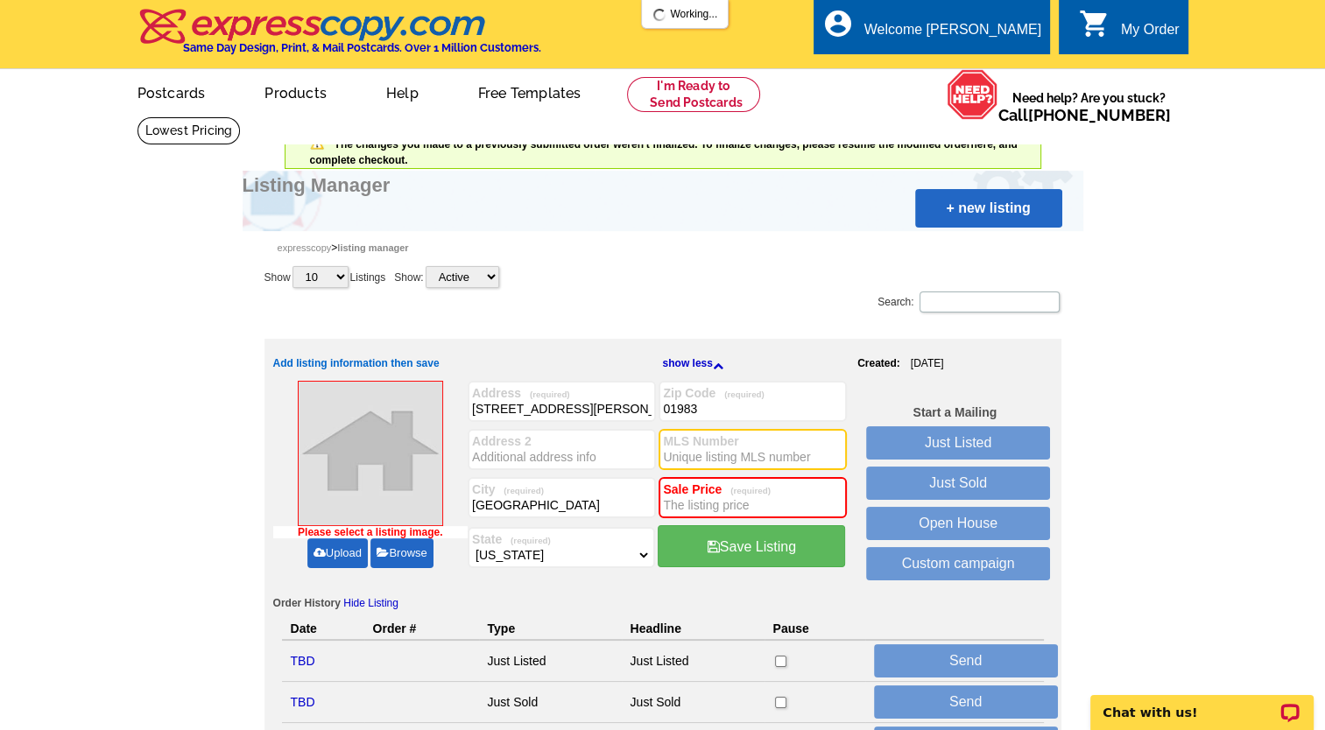
click at [681, 454] on input "MLS Number" at bounding box center [752, 457] width 179 height 18
paste input "73425321"
type input "73425321"
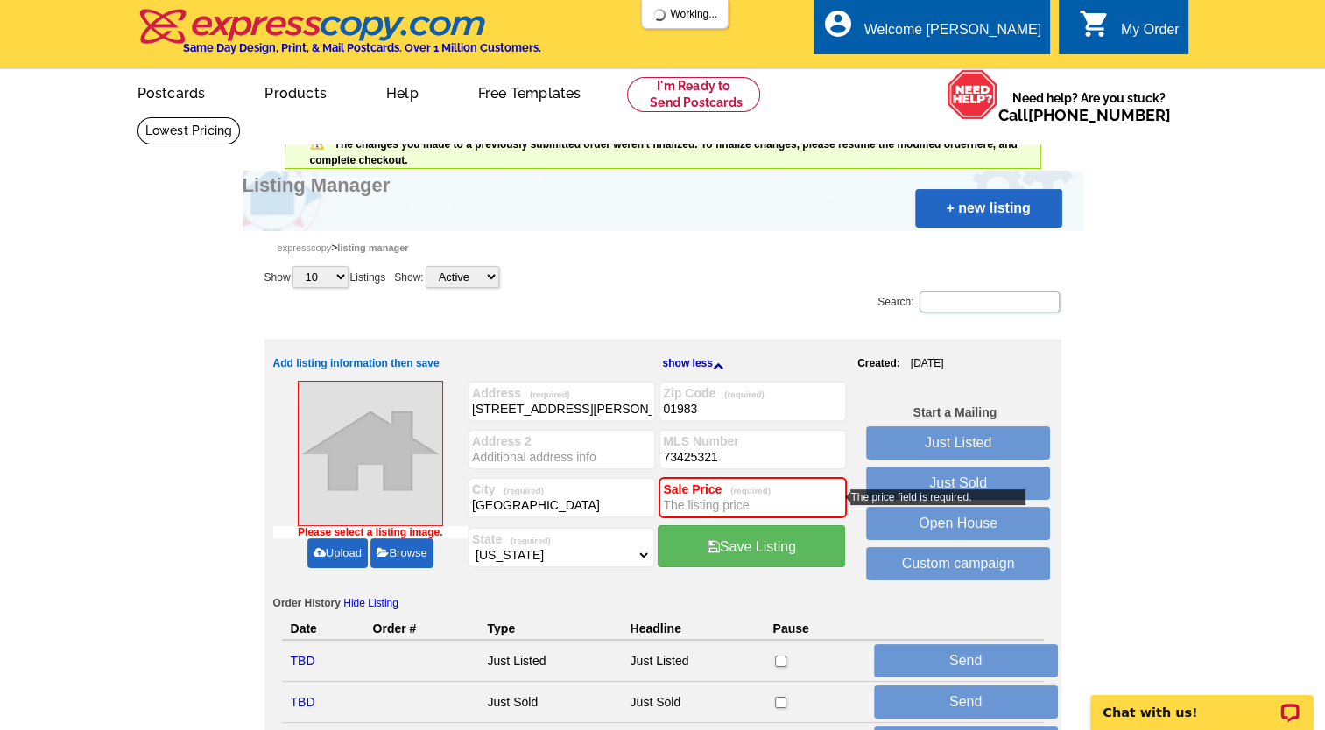
click at [705, 510] on input "Sale Price (required)" at bounding box center [752, 505] width 179 height 18
type input "599,000"
click at [333, 552] on link "Upload" at bounding box center [337, 553] width 60 height 30
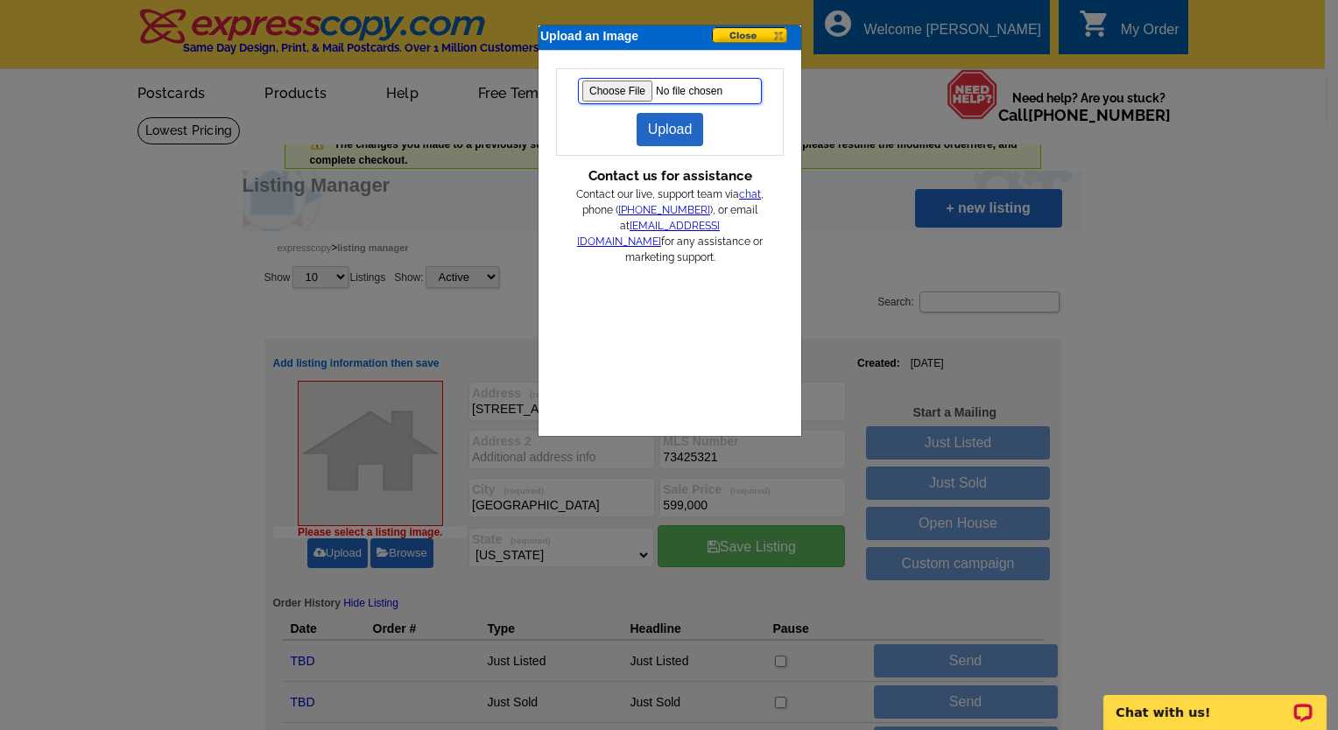
click at [630, 93] on input "file" at bounding box center [670, 91] width 184 height 26
type input "C:\fakepath\perkins223ext.jpg"
click at [669, 134] on link "Upload" at bounding box center [670, 129] width 67 height 33
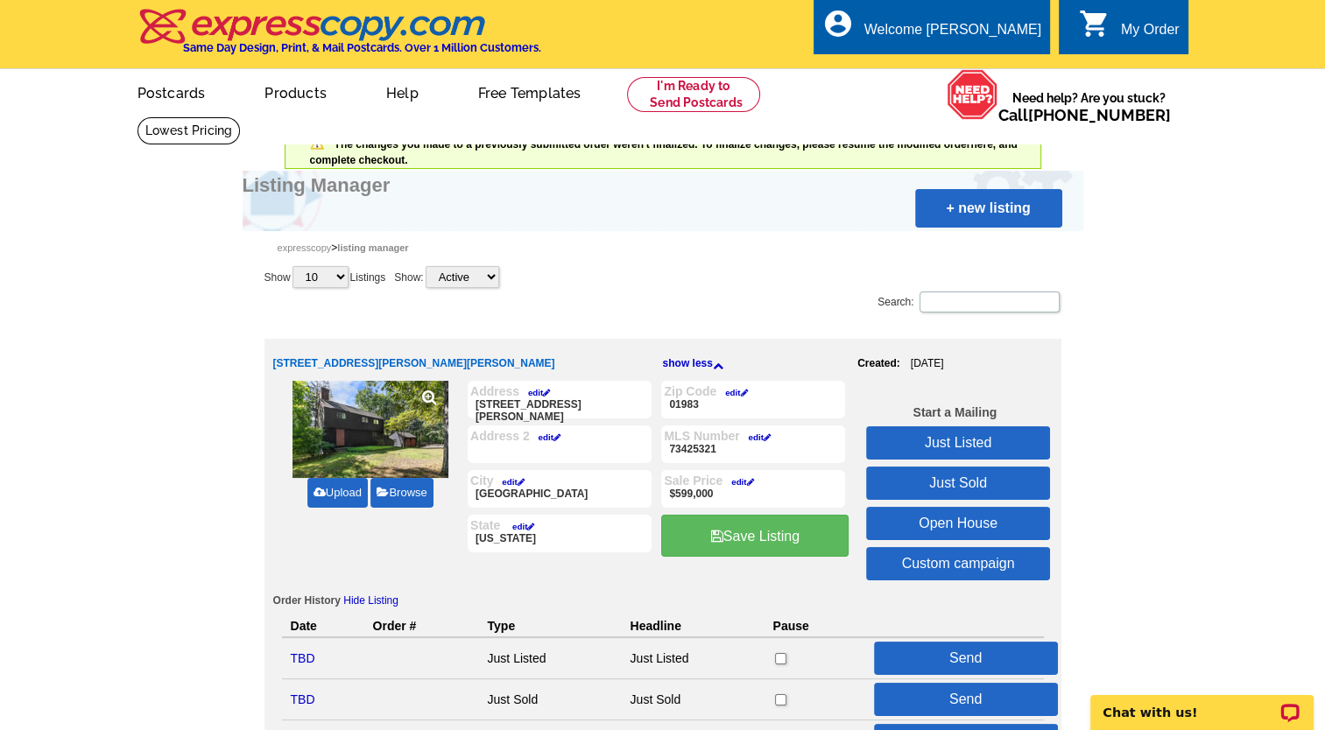
click at [951, 443] on link "Just Listed" at bounding box center [958, 442] width 184 height 33
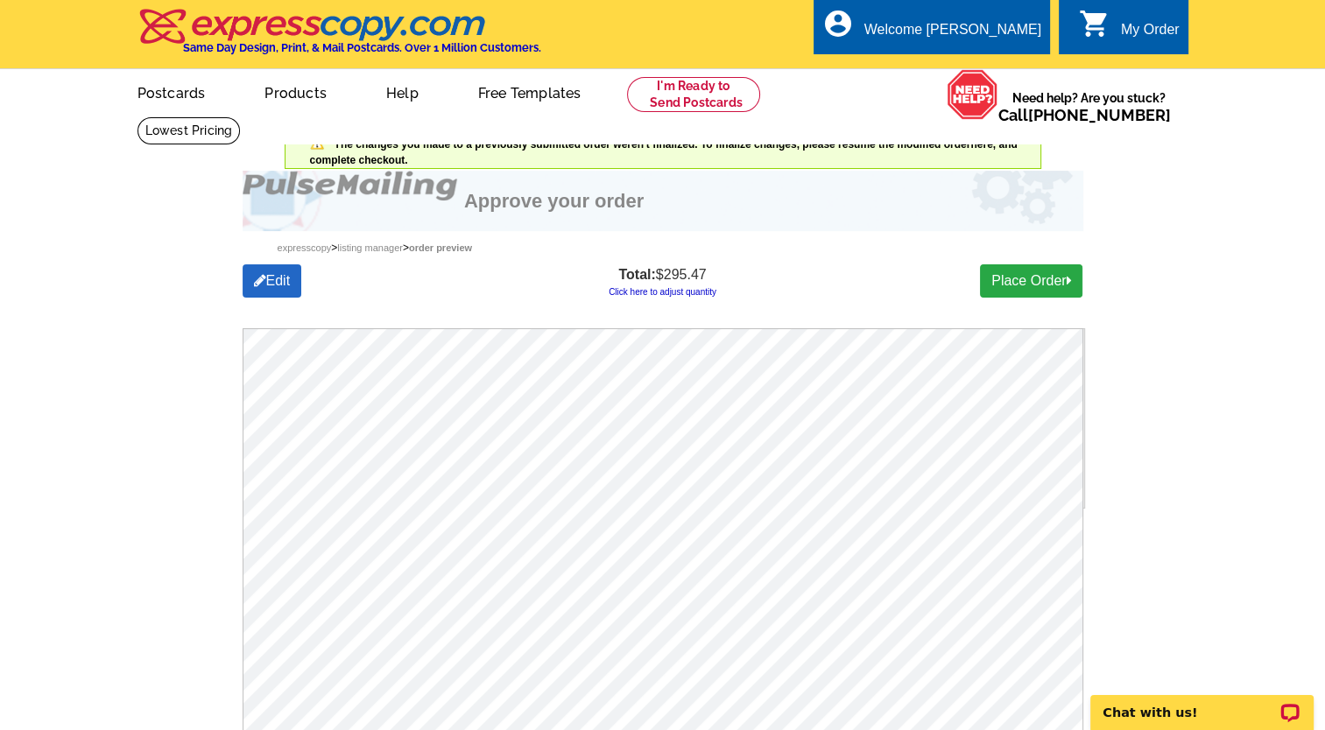
click at [658, 291] on link "Click here to adjust quantity" at bounding box center [663, 292] width 108 height 10
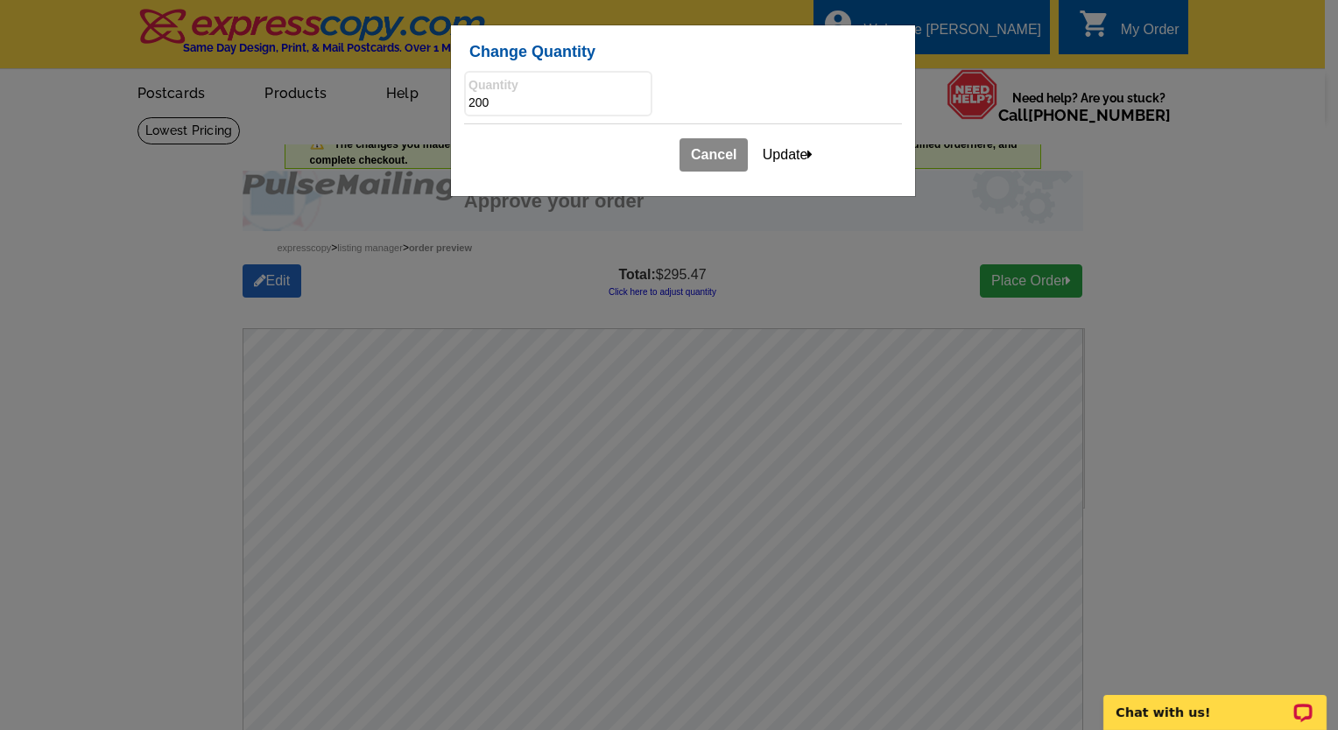
click at [474, 102] on input "200" at bounding box center [557, 104] width 179 height 18
type input "100"
click at [774, 152] on button "Update" at bounding box center [788, 154] width 74 height 33
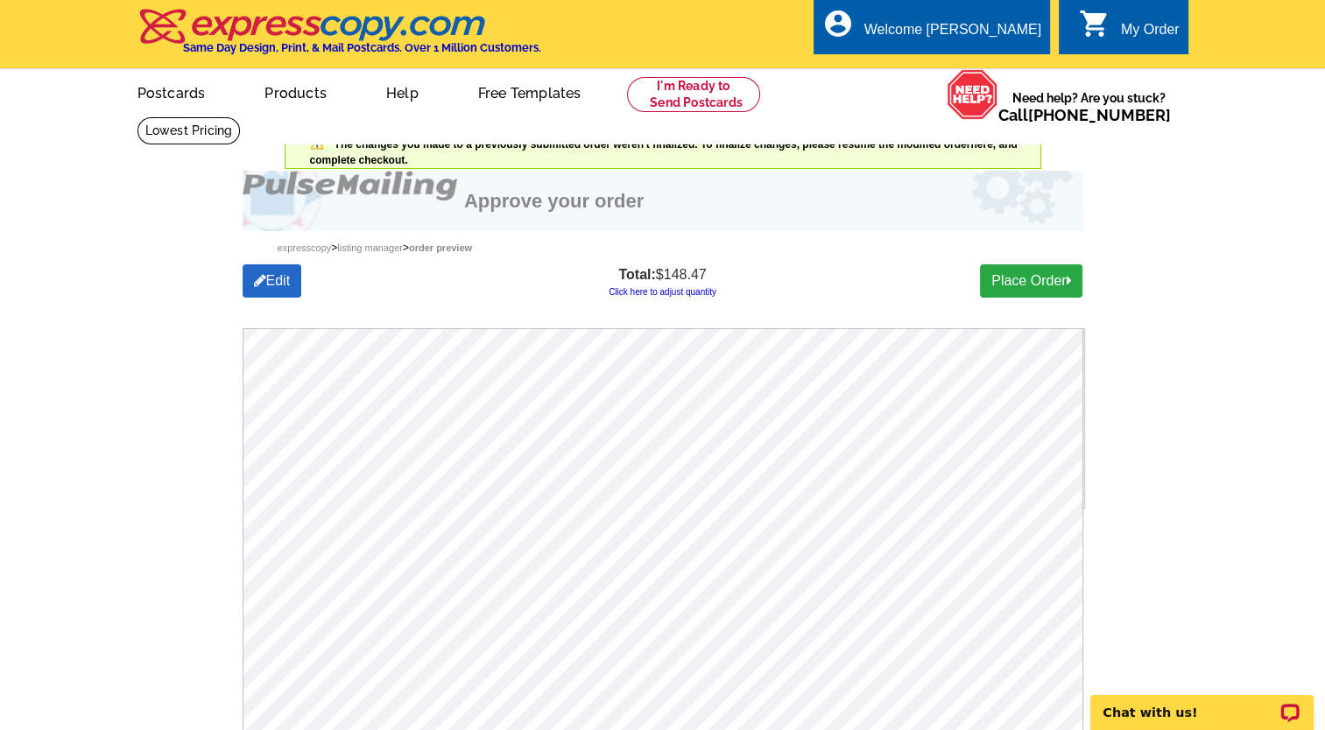
click at [662, 292] on link "Click here to adjust quantity" at bounding box center [663, 292] width 108 height 10
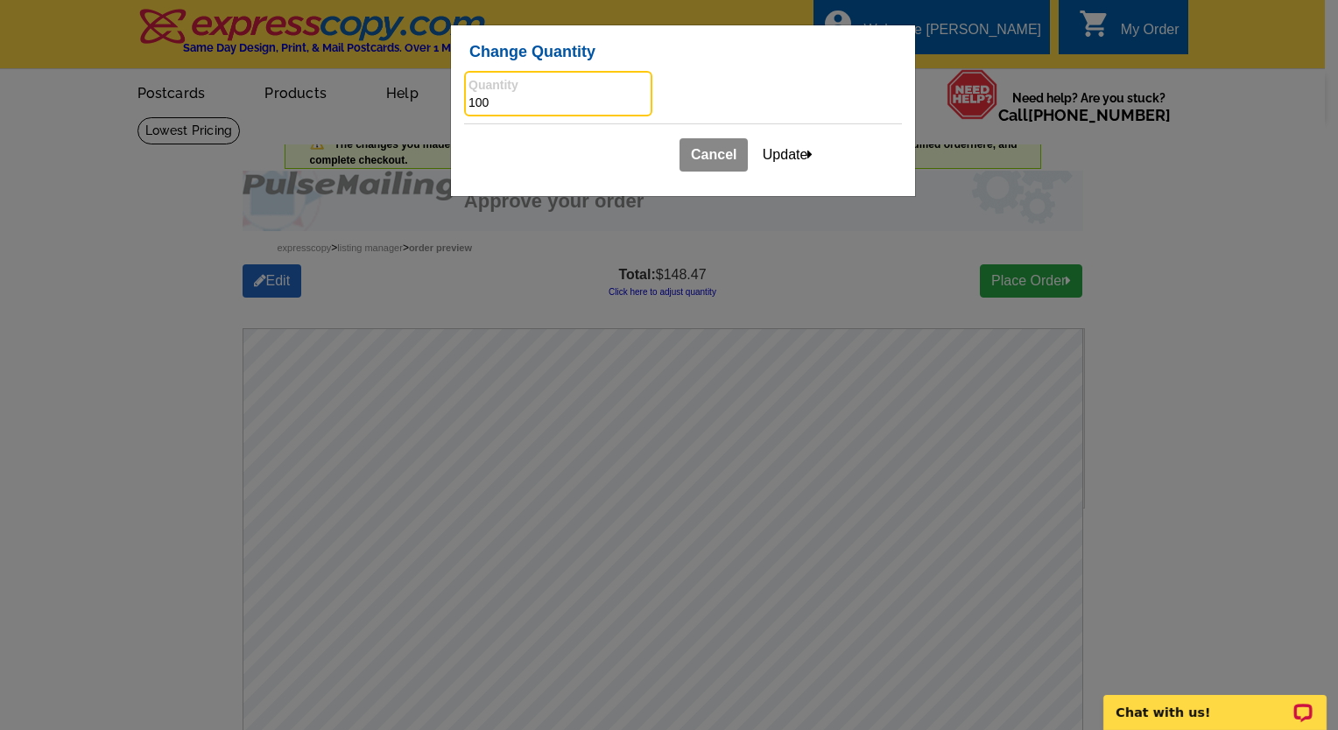
click at [473, 100] on input "100" at bounding box center [557, 104] width 179 height 18
type input "200"
click at [778, 152] on button "Update" at bounding box center [788, 154] width 74 height 33
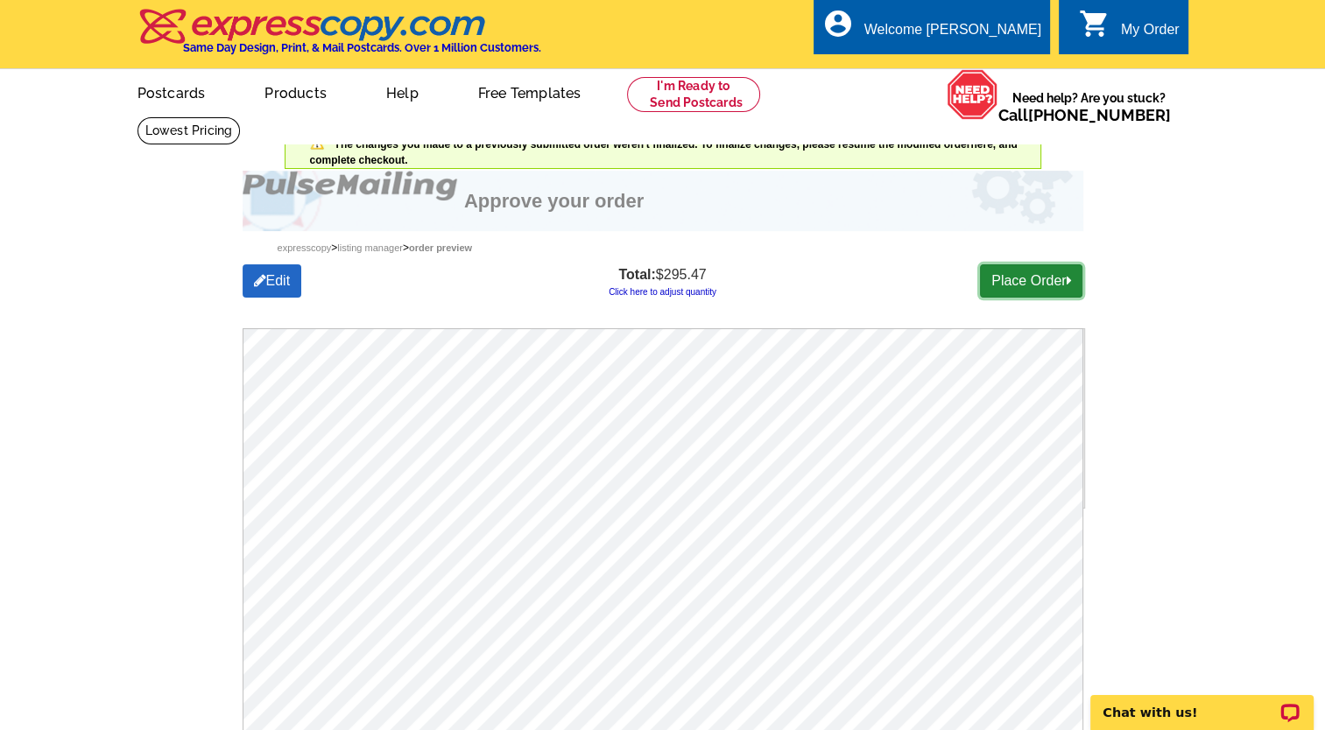
click at [1023, 284] on link "Place Order" at bounding box center [1031, 280] width 102 height 33
